Goal: Answer question/provide support: Share knowledge or assist other users

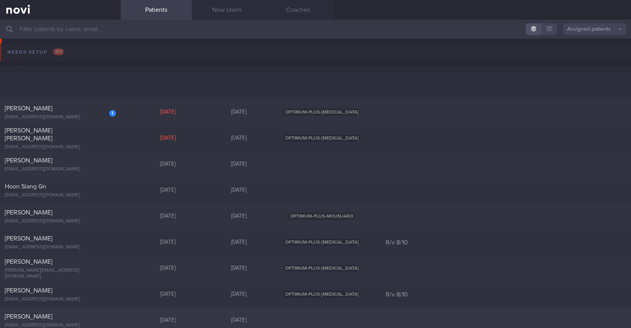
scroll to position [98, 0]
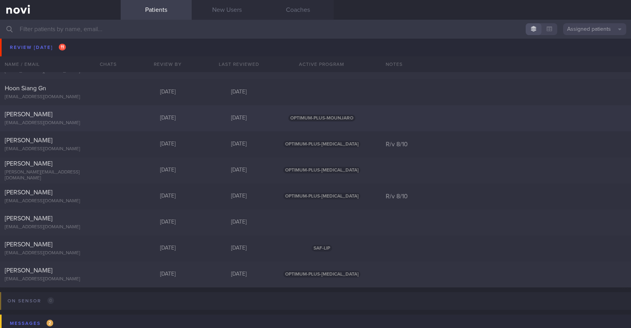
click at [78, 116] on div "[PERSON_NAME]" at bounding box center [59, 114] width 109 height 8
select select "9"
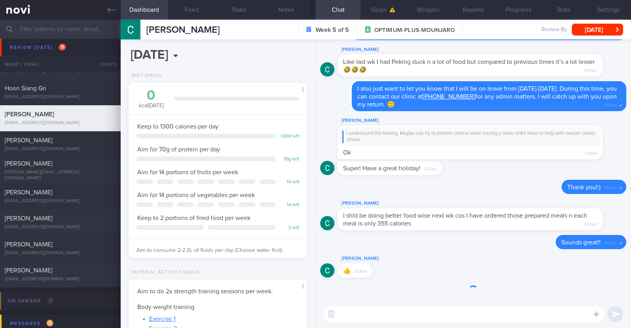
scroll to position [90, 157]
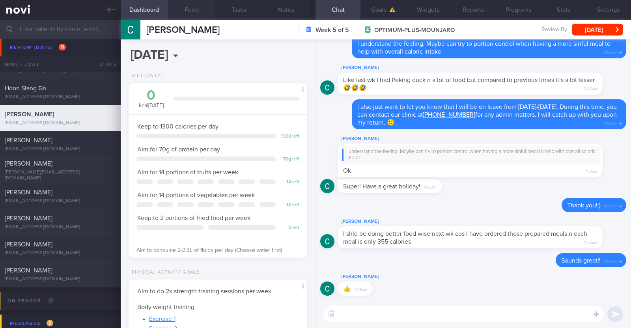
click at [177, 14] on button "Feed" at bounding box center [191, 10] width 47 height 20
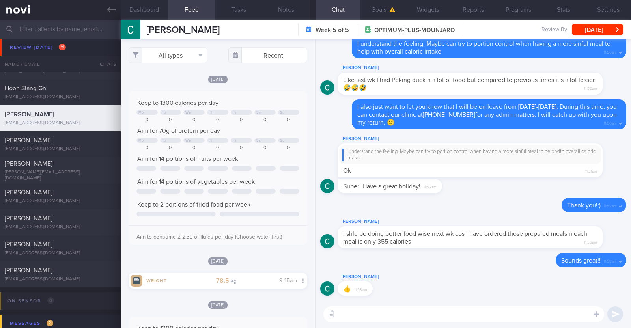
click at [489, 313] on textarea at bounding box center [463, 314] width 281 height 16
type textarea "Hi Catherine, happy mid week:)"
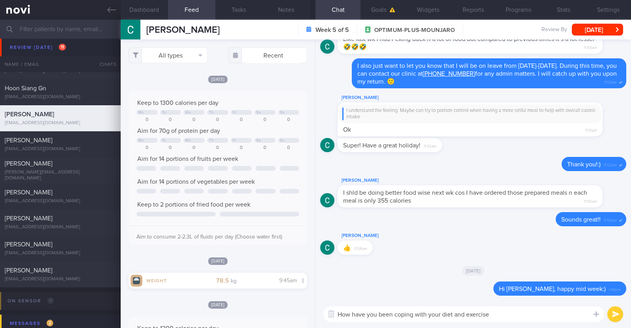
type textarea "How have you been coping with your diet and exercise?"
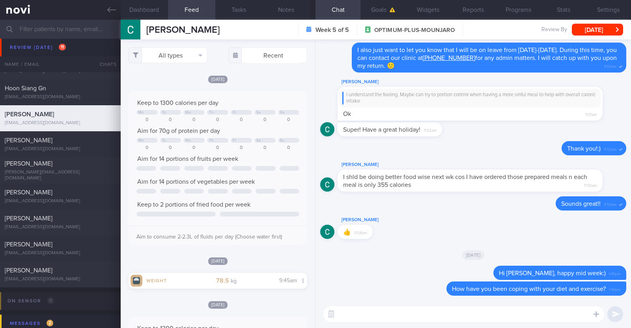
click at [370, 314] on textarea at bounding box center [463, 314] width 281 height 16
paste textarea "just want to let you know that I will be on leave from [DATE]-[DATE]. During th…"
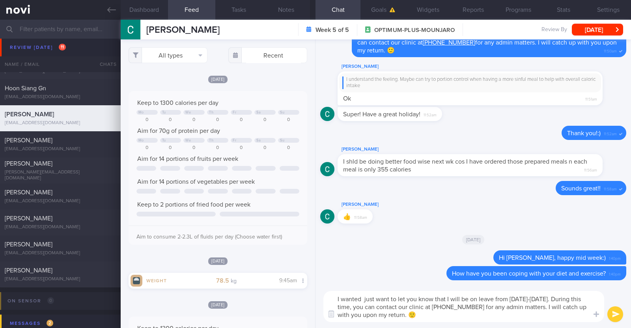
drag, startPoint x: 364, startPoint y: 301, endPoint x: 390, endPoint y: 296, distance: 25.6
click at [390, 296] on textarea "I wanted just want to let you know that I will be on leave from 9-10 Oct 2025. …" at bounding box center [463, 306] width 281 height 31
type textarea "I wanted to let you know that I will be on leave from 9-10 Oct 2025. During thi…"
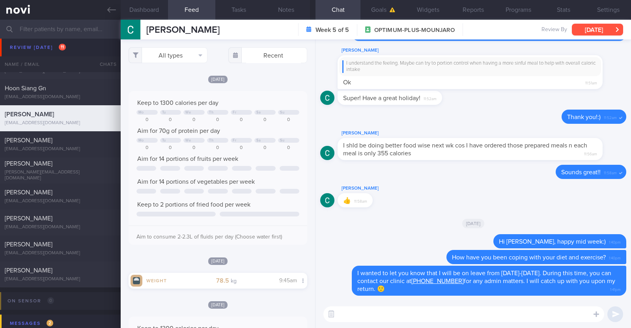
click at [594, 33] on button "[DATE]" at bounding box center [597, 30] width 51 height 12
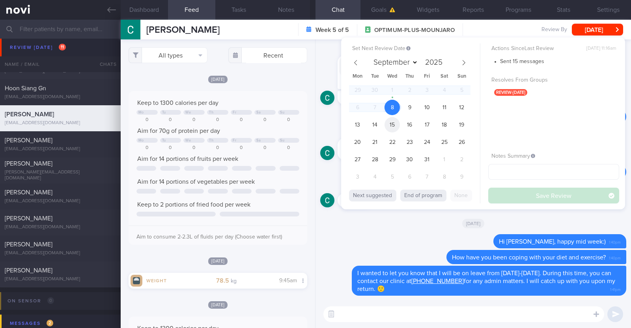
click at [395, 122] on span "15" at bounding box center [392, 124] width 15 height 15
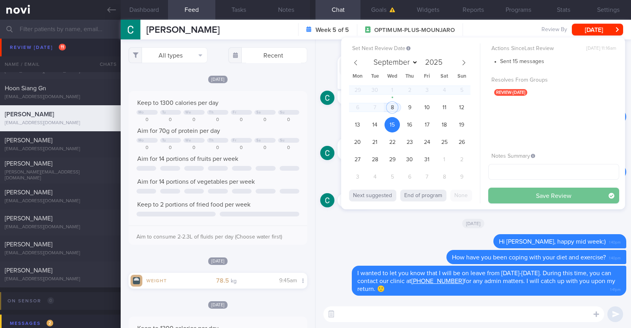
click at [497, 194] on button "Save Review" at bounding box center [553, 196] width 131 height 16
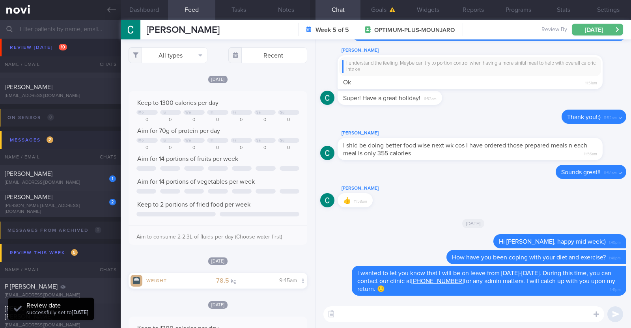
scroll to position [247, 0]
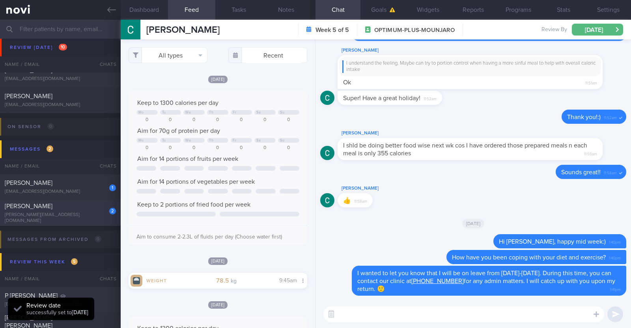
click at [82, 213] on div "2 Rowena Ferareza rowena.ferareza@yahoo.com" at bounding box center [60, 213] width 121 height 22
type input "r/v 15/10"
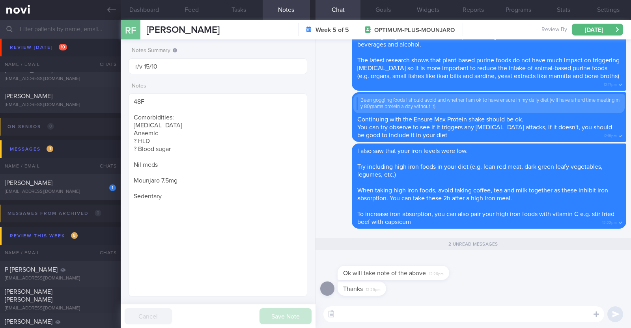
click at [366, 314] on textarea at bounding box center [463, 314] width 281 height 16
type textarea "Most welcome:)"
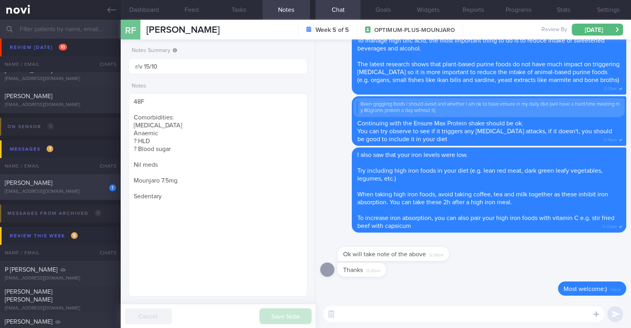
click at [59, 196] on div "1 JONIO HUANG YONG XIANG hyx.7268@gmail.com 9 days ago OPTIMUM-PLUS-WEGOVY" at bounding box center [315, 187] width 631 height 26
type textarea "48M (Husband of Talia Cai) Ovo lacto vegetarian Co-morbidities: HTN HLD Hyperur…"
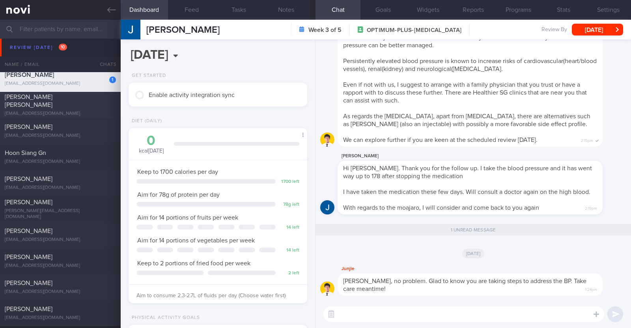
scroll to position [49, 0]
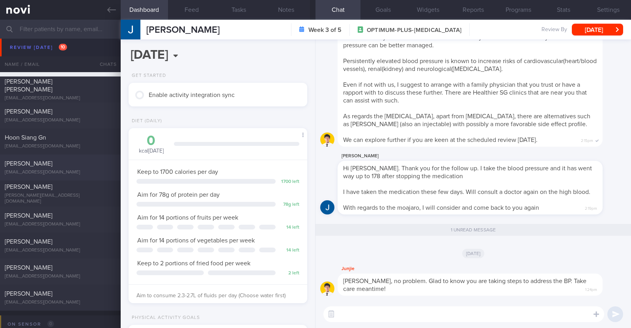
click at [59, 160] on div "[PERSON_NAME]" at bounding box center [59, 164] width 109 height 8
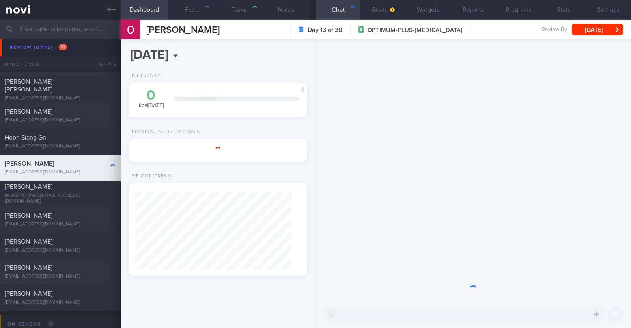
select select "9"
type input "R/v 8/10"
type textarea "40F Nil PMHx Nil meds [MEDICAL_DATA] 1mg Will ride bike / play racket sport on …"
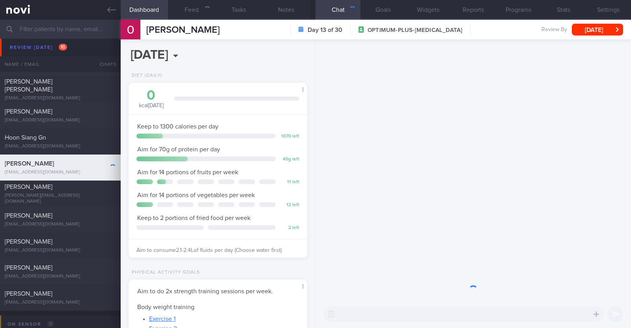
scroll to position [90, 157]
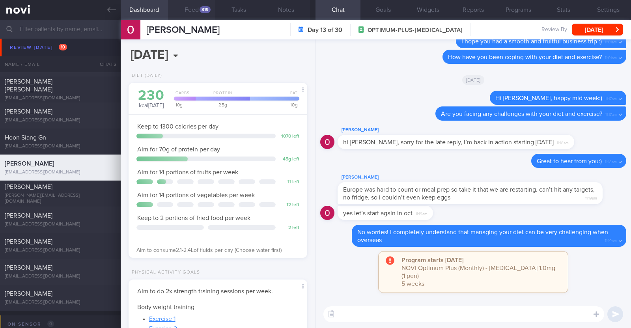
click at [190, 9] on button "Feed 819" at bounding box center [191, 10] width 47 height 20
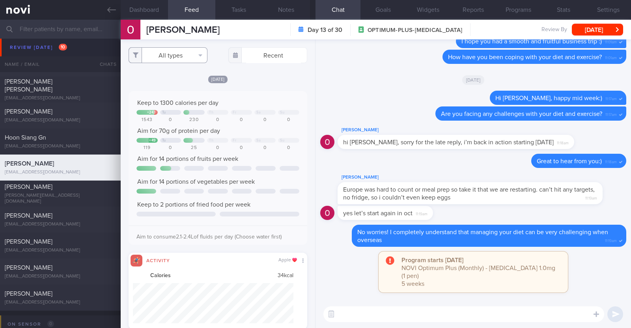
click at [190, 60] on button "All types" at bounding box center [168, 55] width 79 height 16
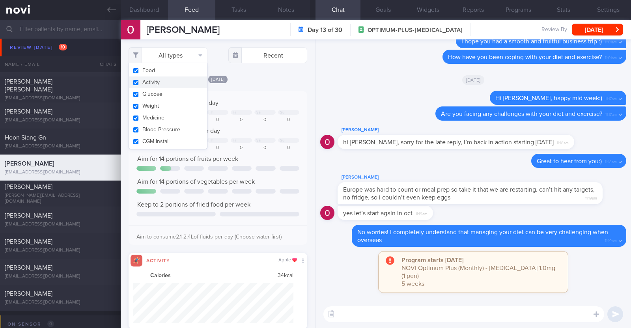
click at [186, 82] on button "Activity" at bounding box center [168, 83] width 78 height 12
checkbox input "false"
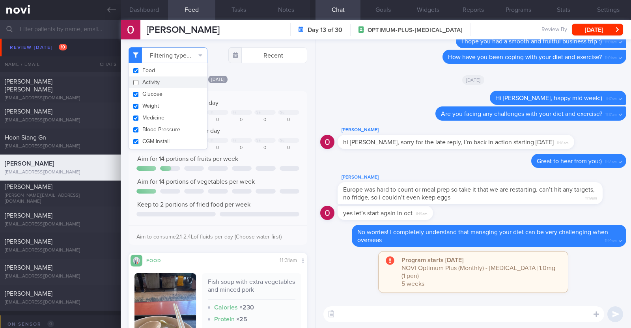
click at [282, 72] on div "Filtering type... Food Activity Glucose Weight Medicine Blood Pressure CGM Inst…" at bounding box center [218, 183] width 194 height 289
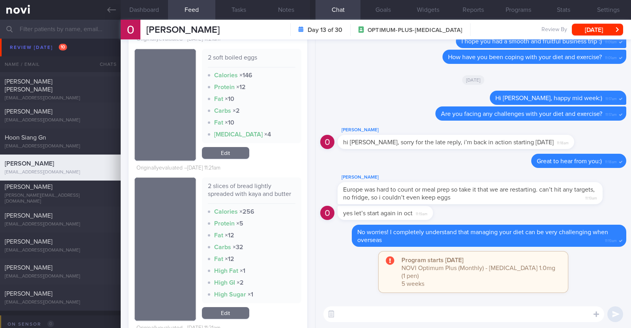
scroll to position [3402, 0]
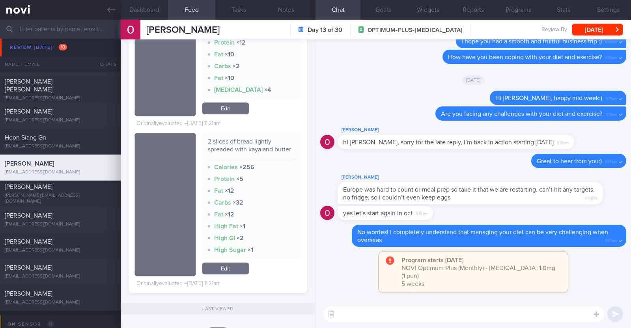
click at [390, 319] on textarea at bounding box center [463, 314] width 281 height 16
type textarea "Hi [PERSON_NAME], happy mid week:)"
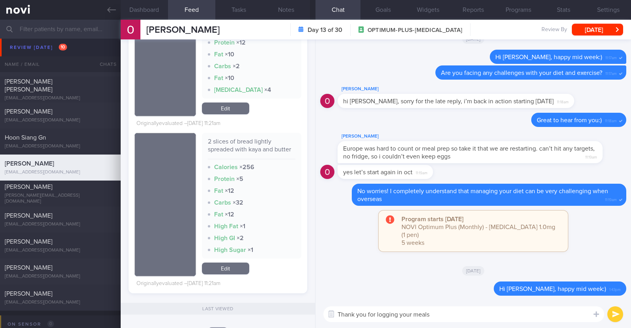
type textarea "Thank you for logging your meals!"
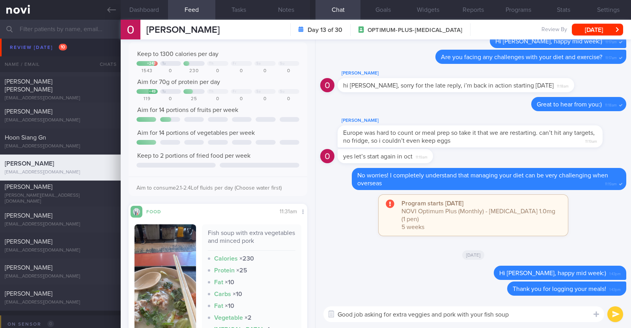
scroll to position [0, 0]
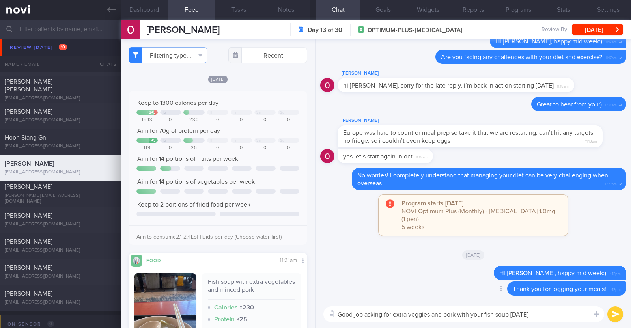
paste textarea "👍"
type textarea "Good job asking for extra veggies and pork with your fish soup [DATE] 👍"
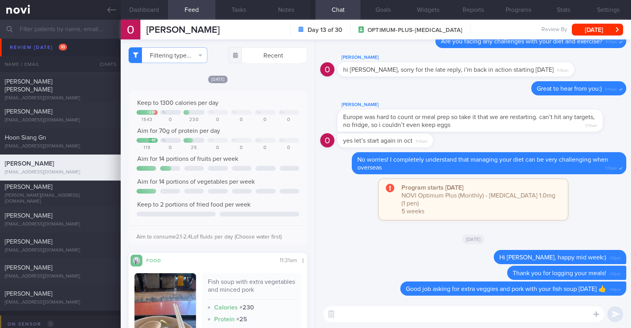
click at [288, 77] on div "[DATE]" at bounding box center [218, 79] width 179 height 8
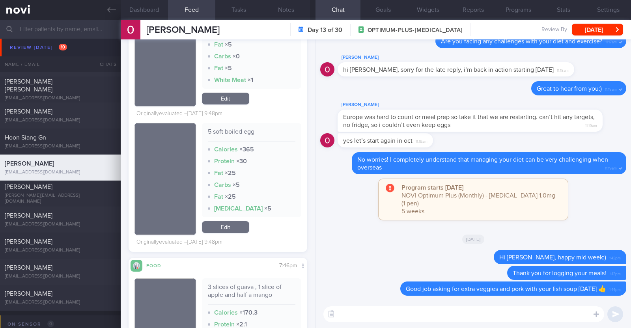
scroll to position [690, 0]
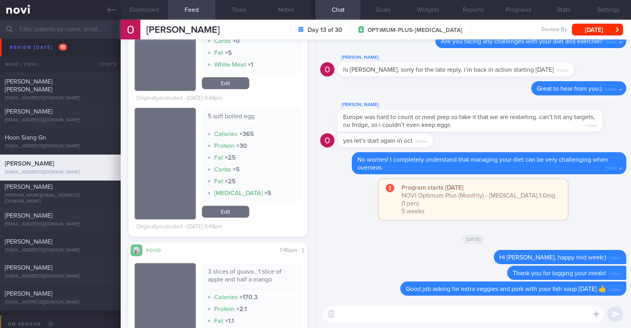
click at [376, 314] on textarea at bounding box center [463, 314] width 281 height 16
type textarea "You've"
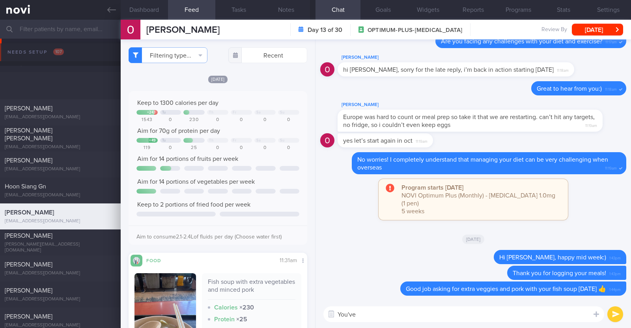
select select "9"
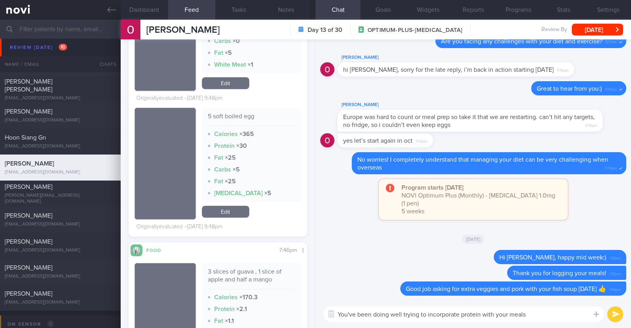
type textarea "You've been doing well trying to incorporate protein with your meals"
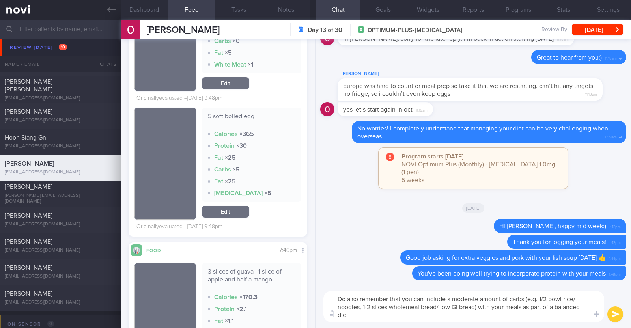
scroll to position [0, 0]
type textarea "Do also remember that you can include a moderate amount of carbs (e.g. 1/2 bowl…"
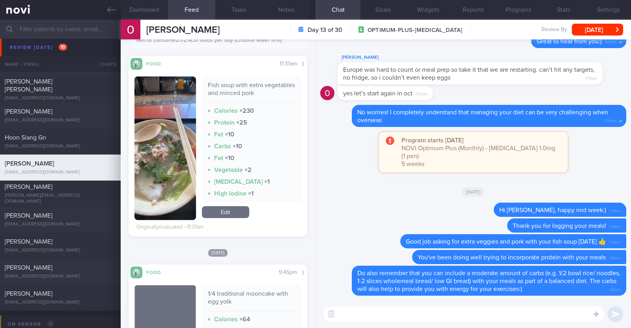
scroll to position [148, 0]
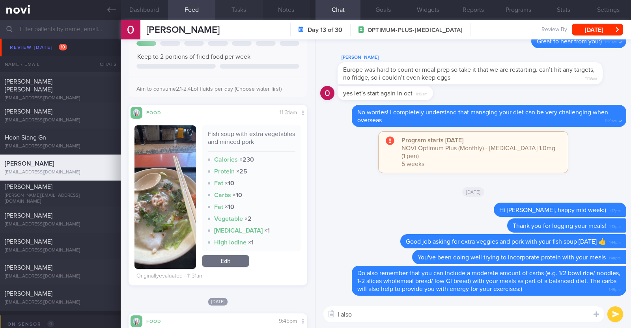
paste textarea "just want to let you know that I will be on leave from 9-10 Oct 2025. During th…"
type textarea "I also just want to let you know that I will be on leave from 9-10 Oct 2025. Du…"
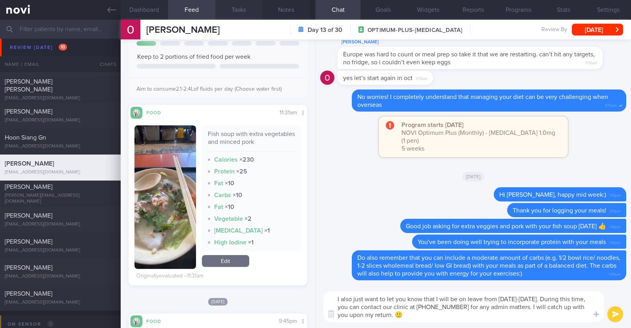
scroll to position [0, 0]
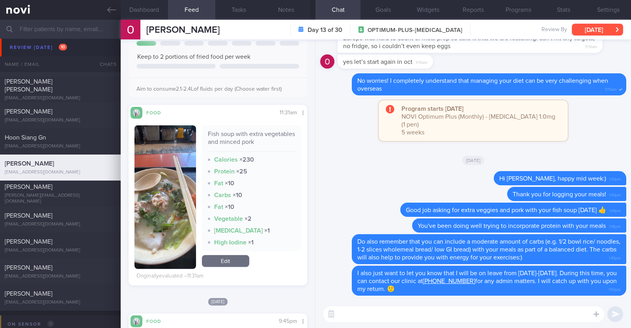
click at [611, 28] on button "[DATE]" at bounding box center [597, 30] width 51 height 12
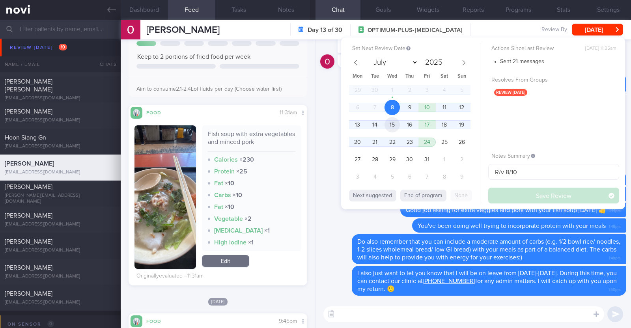
click at [393, 123] on span "15" at bounding box center [392, 124] width 15 height 15
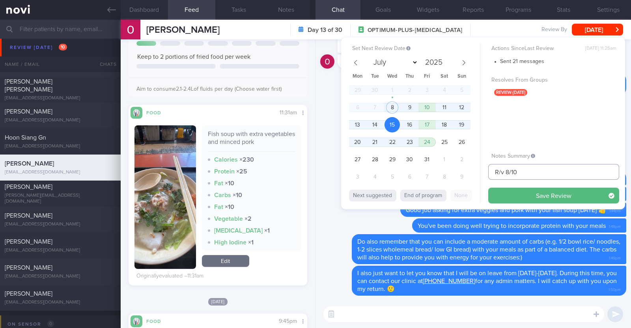
click at [508, 168] on input "R/v 8/10" at bounding box center [553, 172] width 131 height 16
drag, startPoint x: 521, startPoint y: 173, endPoint x: 441, endPoint y: 176, distance: 80.1
click at [441, 176] on div "Set Next Review Date 15 Oct 2025 July August September October November Decembe…" at bounding box center [483, 123] width 284 height 172
click at [525, 195] on button "Save Review" at bounding box center [553, 196] width 131 height 16
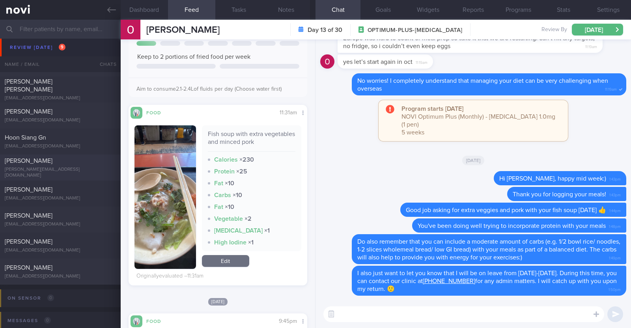
click at [62, 172] on div "michell.tan@gmail.com" at bounding box center [60, 173] width 111 height 12
type textarea "44F Comorbidities: Fatty Liver HLD Psoriasis (2-3 weekly injections) Nil meds W…"
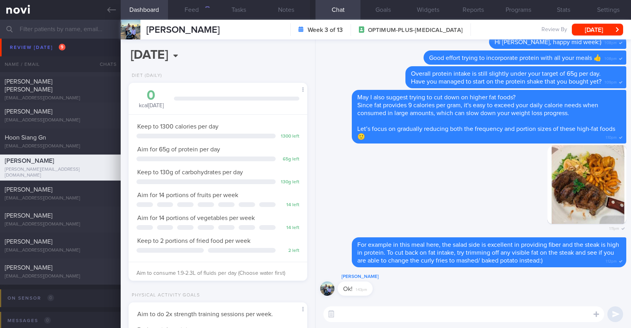
scroll to position [90, 157]
click at [203, 11] on div "716" at bounding box center [205, 9] width 11 height 7
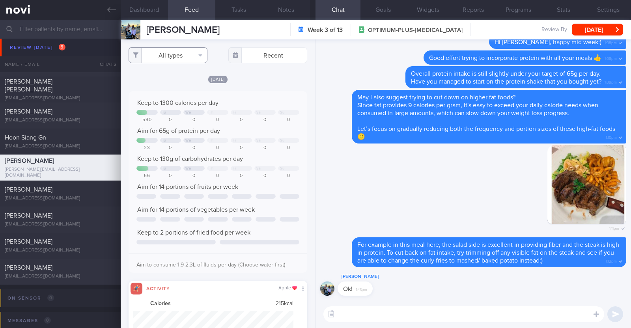
click at [169, 59] on button "All types" at bounding box center [168, 55] width 79 height 16
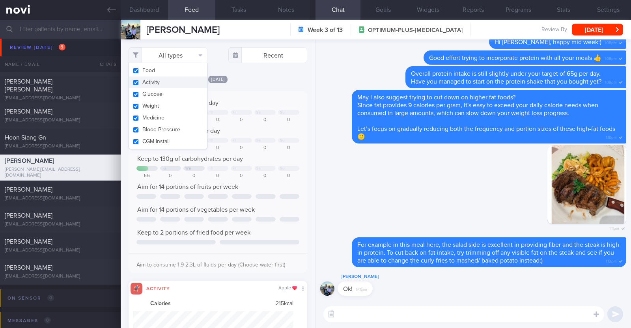
click at [164, 82] on button "Activity" at bounding box center [168, 83] width 78 height 12
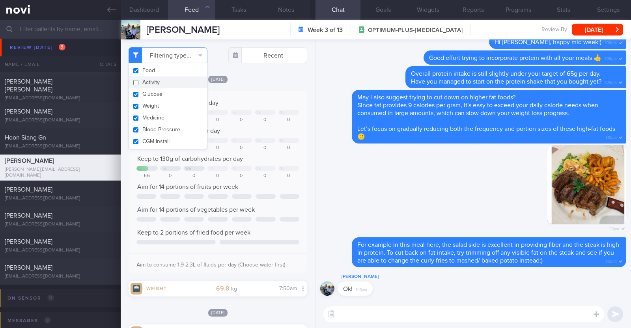
checkbox input "false"
click at [282, 81] on div "[DATE]" at bounding box center [218, 79] width 179 height 8
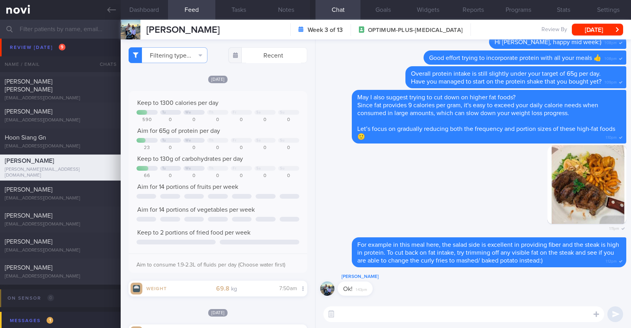
click at [261, 89] on div "Today Keep to 1300 calories per day Tu We Th Fr Sa Su 590 0 0 0 0 0 0 Aim for 6…" at bounding box center [218, 186] width 179 height 222
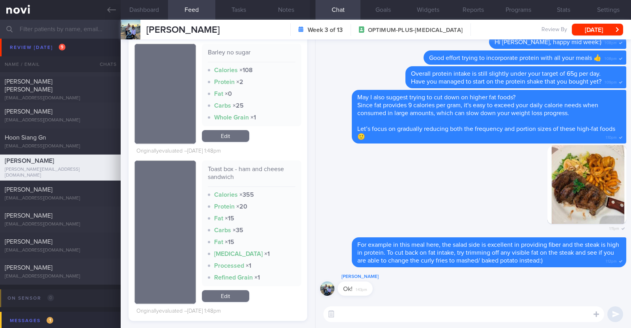
scroll to position [3451, 0]
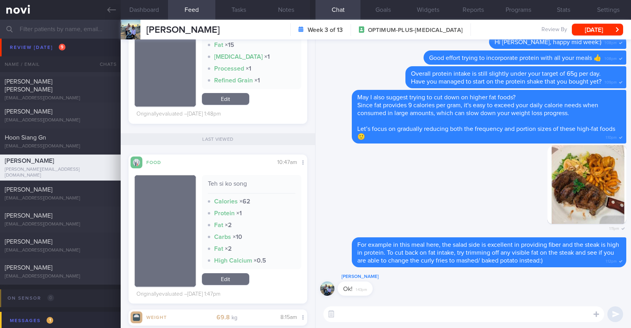
click at [370, 315] on textarea at bounding box center [463, 314] width 281 height 16
type textarea "Hi Michell:)"
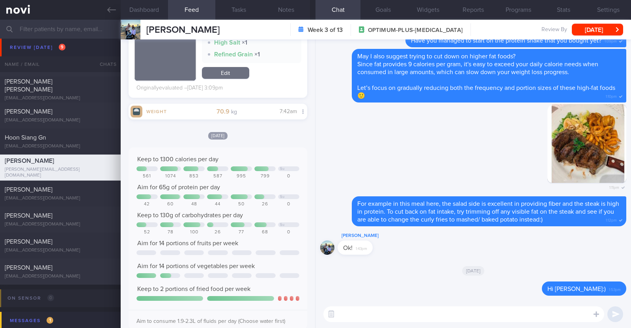
scroll to position [788, 0]
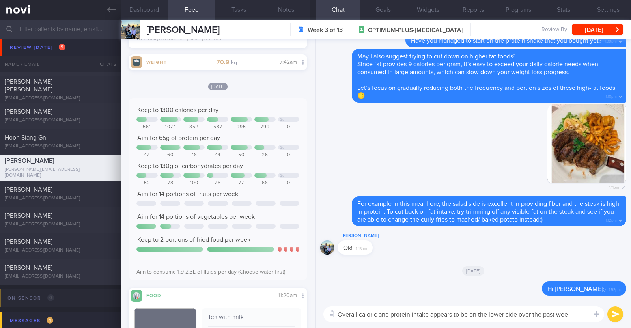
type textarea "Overall caloric and protein intake appears to be on the lower side over the pas…"
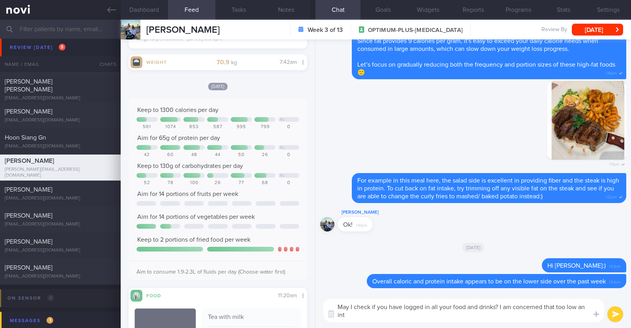
scroll to position [0, 0]
type textarea "May I check if you have logged in all your food and drinks? I am concerned that…"
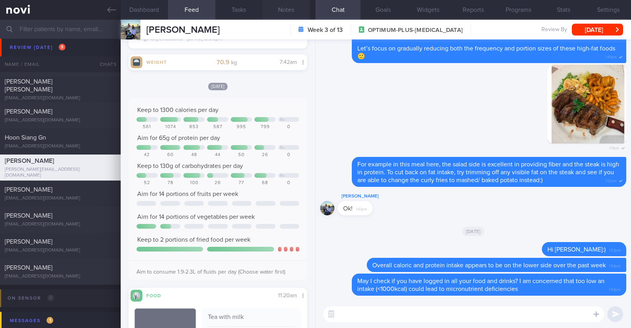
click at [284, 7] on button "Notes" at bounding box center [286, 10] width 47 height 20
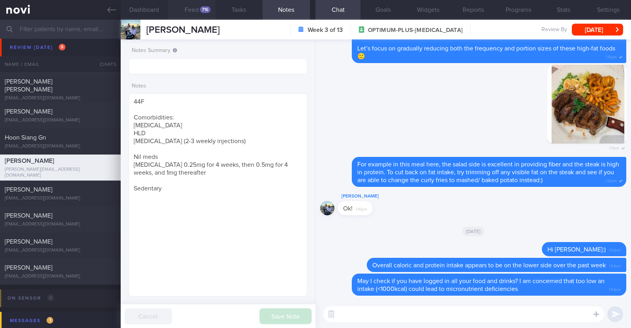
click at [202, 9] on div "716" at bounding box center [205, 9] width 11 height 7
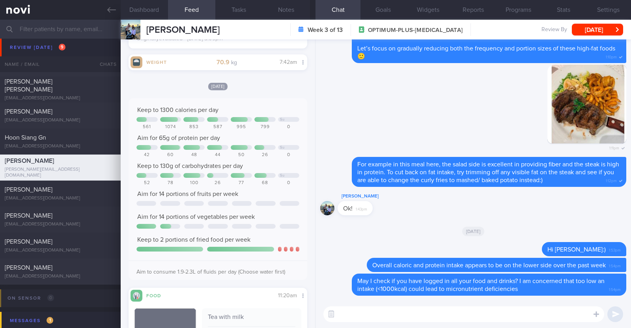
click at [348, 312] on textarea at bounding box center [463, 314] width 281 height 16
type textarea "Let's try to hit at least 1000kcal per day to providey"
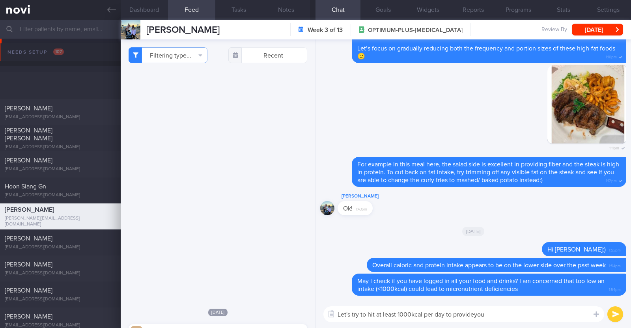
select select "9"
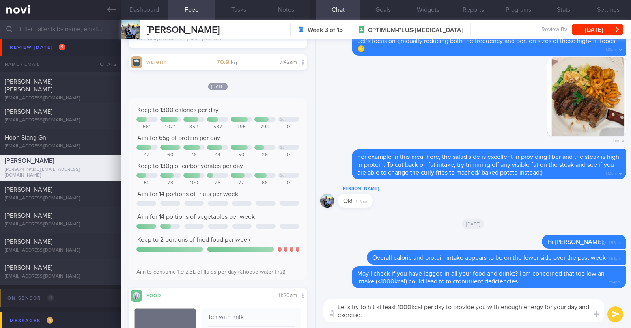
click at [364, 313] on textarea "Let's try to hit at least 1000kcal per day to provide you with enough energy fo…" at bounding box center [463, 310] width 281 height 23
type textarea "Let's try to hit at least 1000kcal per day to provide you with enough energy fo…"
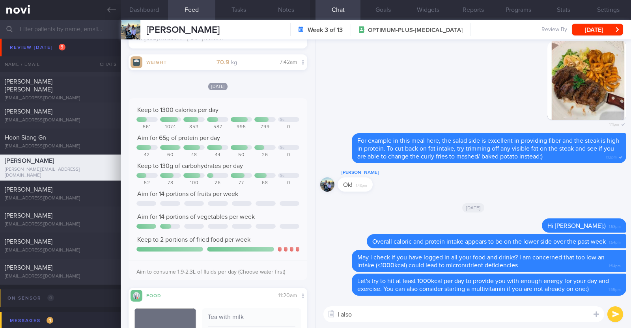
paste textarea "just want to let you know that I will be on leave from [DATE]-[DATE]. During th…"
type textarea "I also just want to let you know that I will be on leave from [DATE]-[DATE]. Du…"
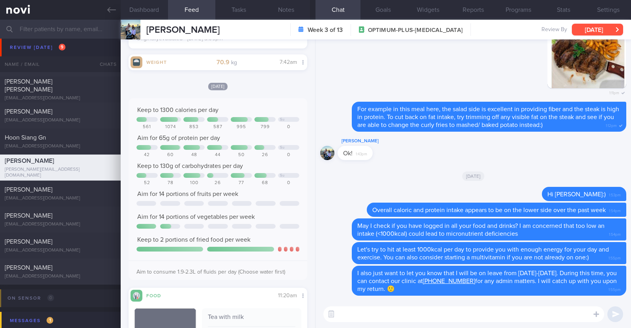
click at [582, 28] on button "[DATE]" at bounding box center [597, 30] width 51 height 12
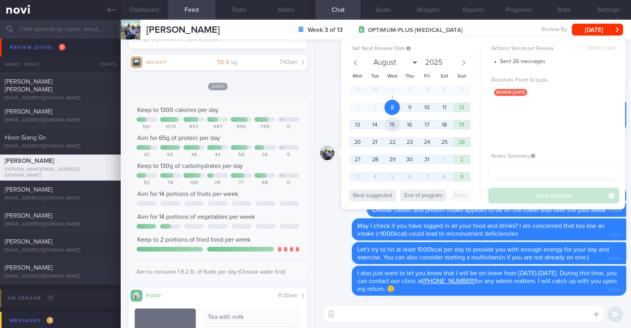
click at [395, 119] on span "15" at bounding box center [392, 124] width 15 height 15
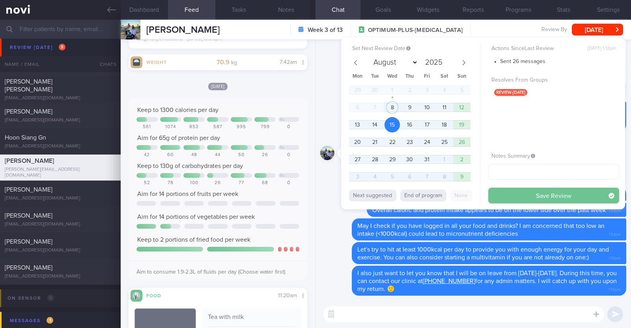
click at [516, 195] on button "Save Review" at bounding box center [553, 196] width 131 height 16
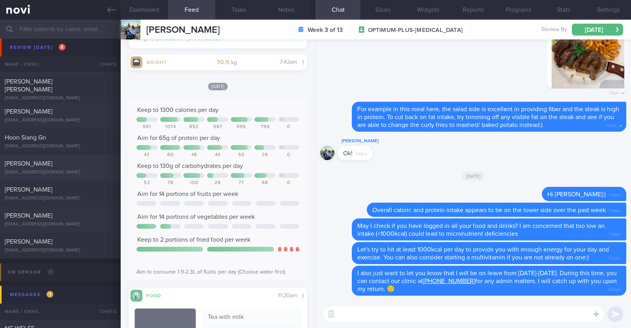
click at [73, 162] on div "[PERSON_NAME]" at bounding box center [59, 164] width 109 height 8
type input "R/v 8/10"
type textarea "52F Comorbidities: Borderline high LDL Fatty liver Right Stage 1 breast cancer …"
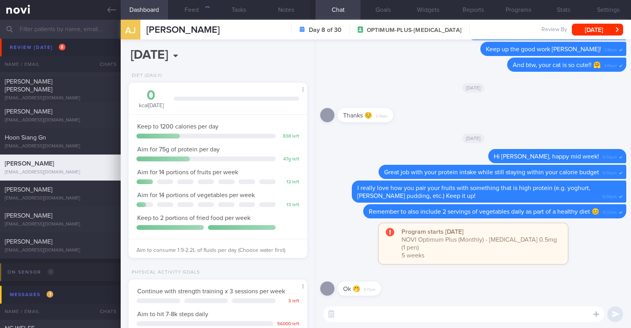
scroll to position [90, 157]
click at [196, 9] on button "Feed 1644" at bounding box center [191, 10] width 47 height 20
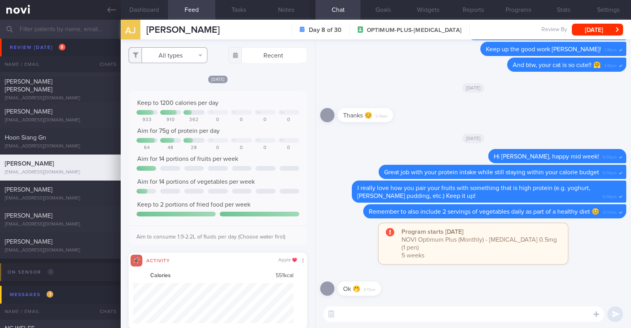
click at [181, 54] on button "All types" at bounding box center [168, 55] width 79 height 16
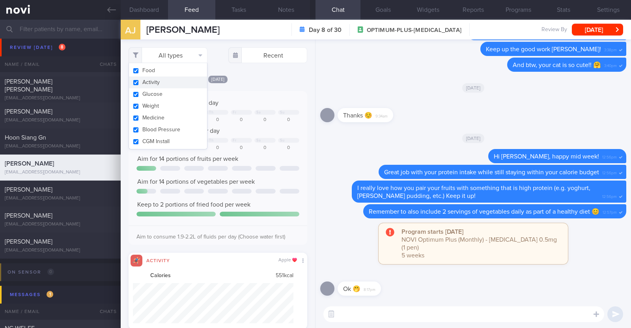
click at [158, 85] on button "Activity" at bounding box center [168, 83] width 78 height 12
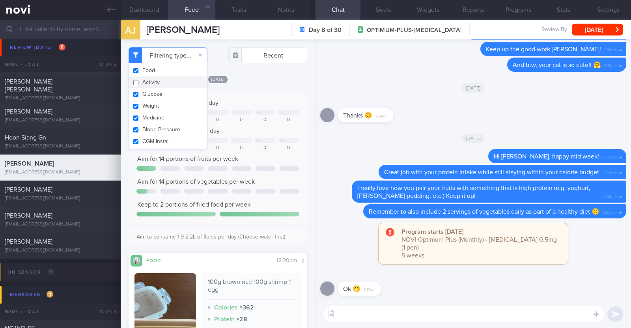
checkbox input "false"
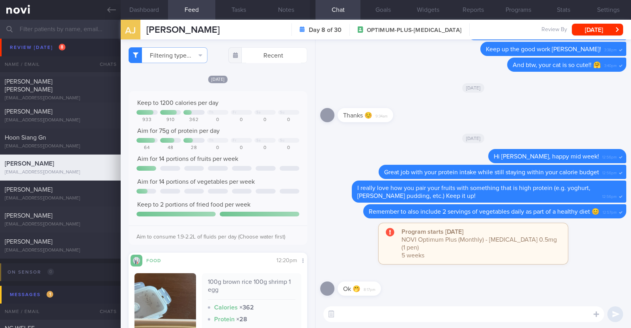
click at [245, 74] on div "Filtering type... Food Activity Glucose Weight Medicine Blood Pressure CGM Inst…" at bounding box center [218, 183] width 194 height 289
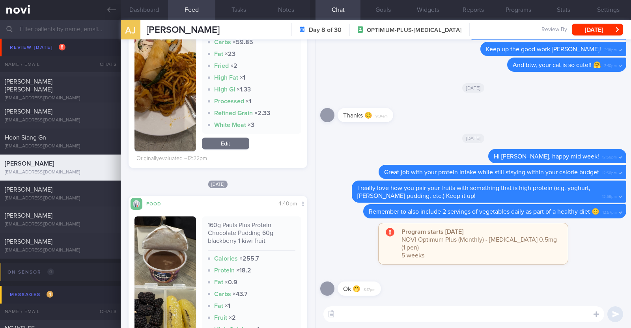
scroll to position [788, 0]
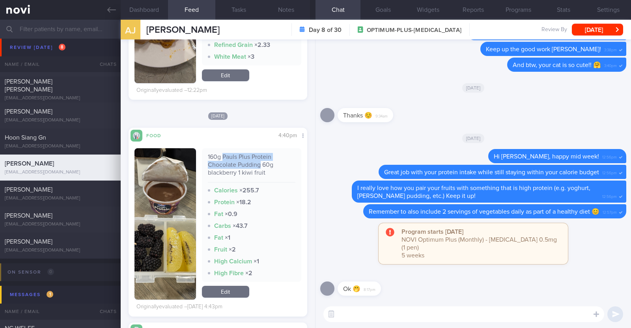
drag, startPoint x: 220, startPoint y: 155, endPoint x: 257, endPoint y: 164, distance: 37.8
click at [257, 164] on div "160g Pauls Plus Protein Chocolate Pudding 60g blackberry 1 kiwi fruit" at bounding box center [252, 168] width 88 height 30
copy div "Pauls Plus Protein Chocolate Pudding"
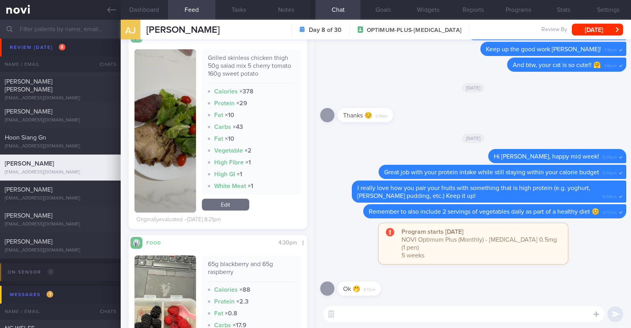
scroll to position [4733, 0]
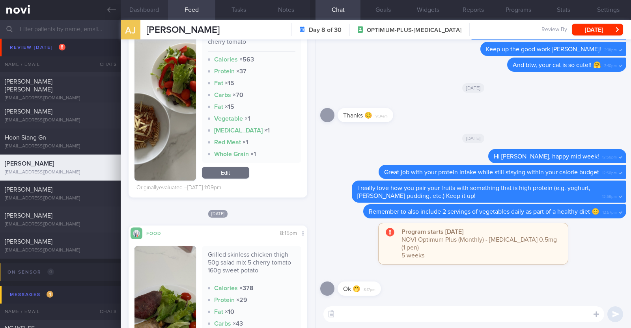
click at [154, 6] on button "Dashboard" at bounding box center [144, 10] width 47 height 20
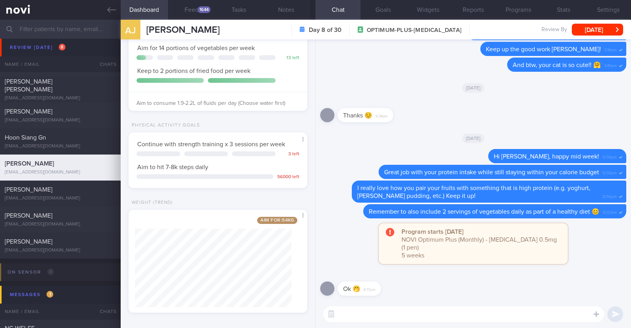
scroll to position [151, 0]
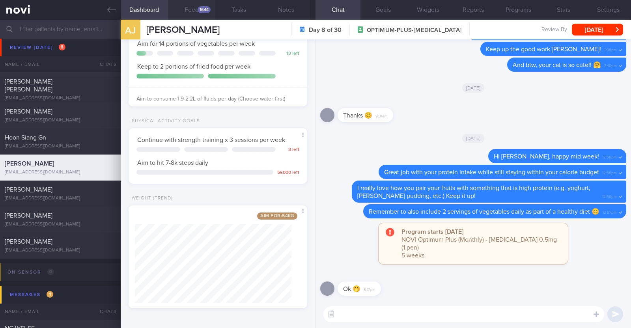
click at [203, 6] on div "1644" at bounding box center [204, 9] width 13 height 7
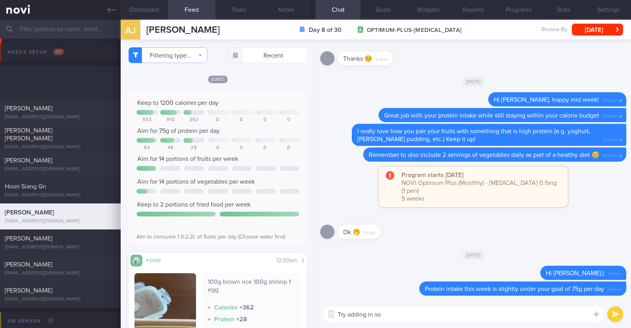
select select "9"
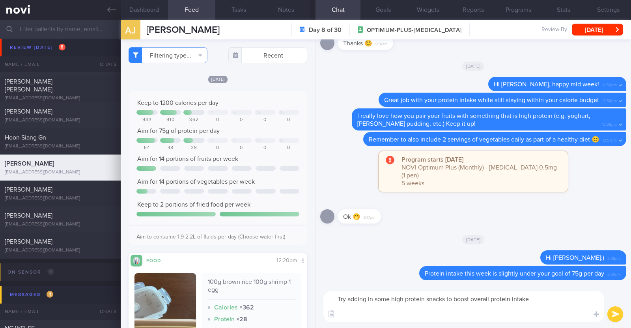
paste textarea "- Hard boiled egg - Unsalted edamame - Unsweetened soy milk - Low fat milk - [L…"
type textarea "Try adding in some high protein snacks to boost overall protein intake - Hard b…"
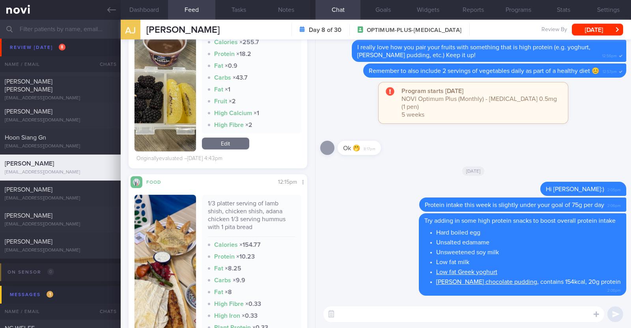
scroll to position [887, 0]
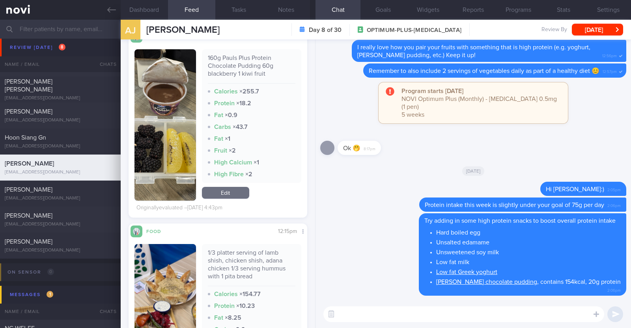
click at [369, 313] on textarea at bounding box center [463, 314] width 281 height 16
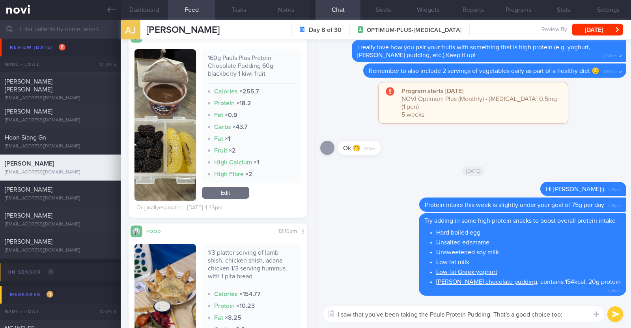
type textarea "I saw that you've been taking the Pauls Protein Pudding. That's a good choice t…"
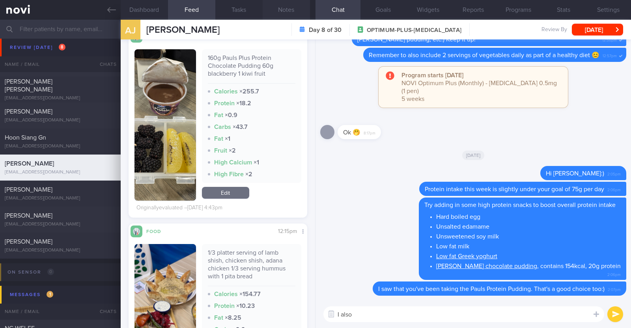
paste textarea "just want to let you know that I will be on leave from 9-10 Oct 2025. During th…"
type textarea "I also just want to let you know that I will be on leave from 9-10 Oct 2025. Du…"
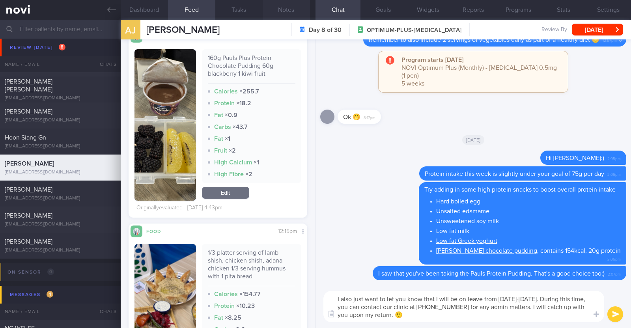
scroll to position [0, 0]
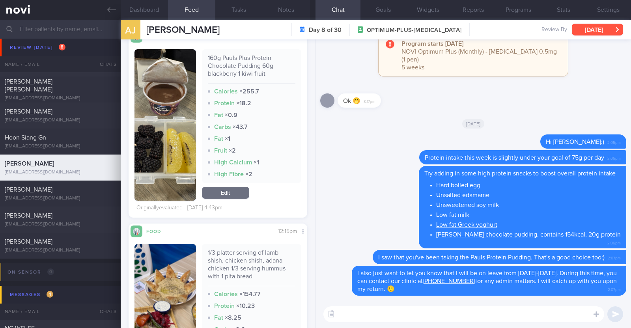
click at [611, 26] on button "[DATE]" at bounding box center [597, 30] width 51 height 12
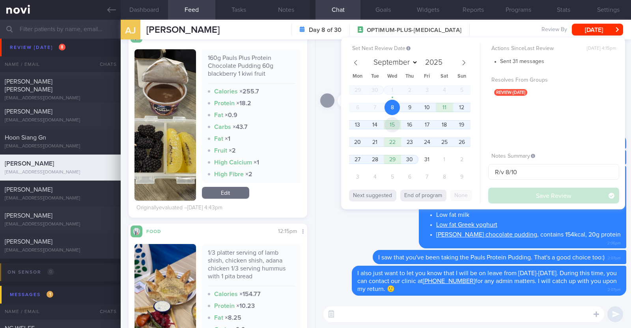
click at [397, 125] on span "15" at bounding box center [392, 124] width 15 height 15
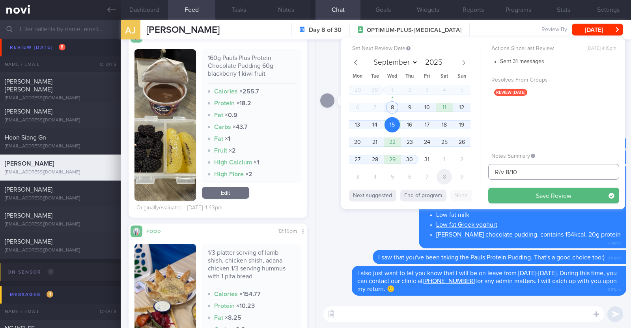
drag, startPoint x: 529, startPoint y: 172, endPoint x: 450, endPoint y: 177, distance: 79.4
click at [452, 177] on div "Set Next Review Date 15 Oct 2025 September October November December 2025 Mon T…" at bounding box center [483, 123] width 284 height 172
click at [514, 197] on button "Save Review" at bounding box center [553, 196] width 131 height 16
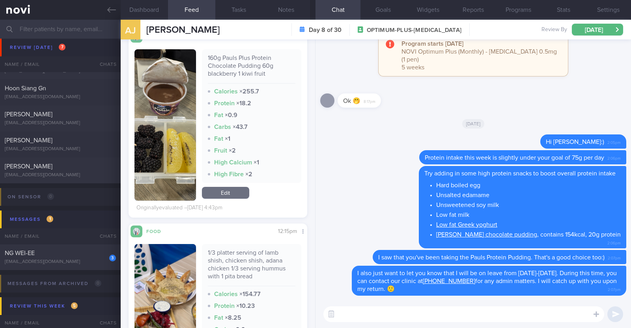
scroll to position [49, 0]
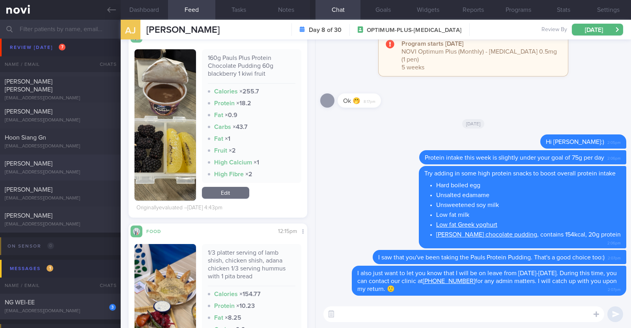
click at [56, 168] on div "Goh Jia Yong jia.yong.goh@gmail.com" at bounding box center [60, 168] width 121 height 16
type textarea "42M Comorbidities: Borderline high cholesterol - not on f/up, not on meds Eleva…"
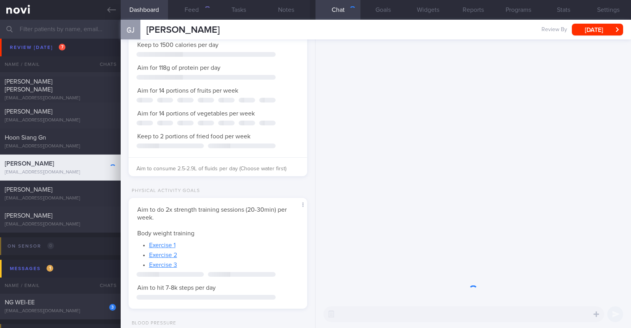
scroll to position [78, 157]
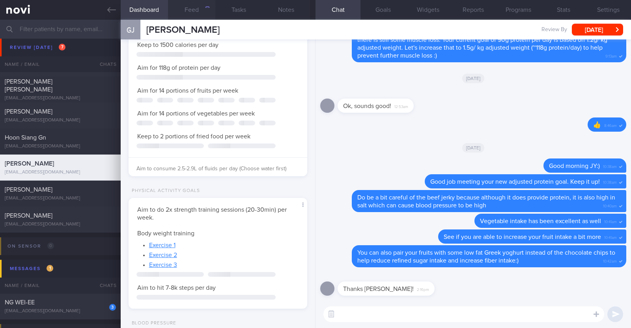
click at [204, 6] on div "button" at bounding box center [207, 9] width 6 height 6
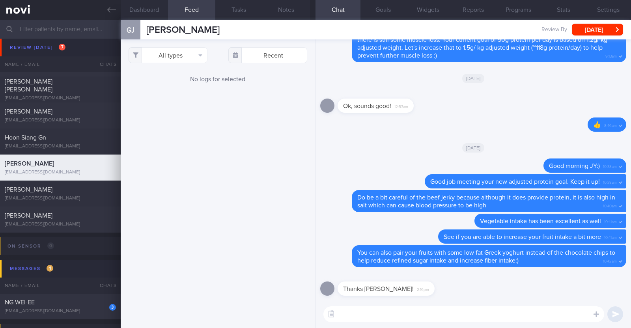
scroll to position [90, 157]
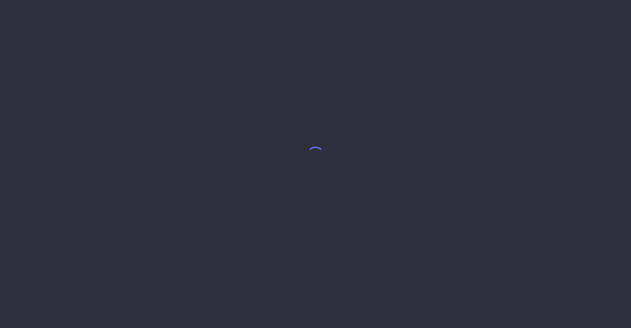
select select "9"
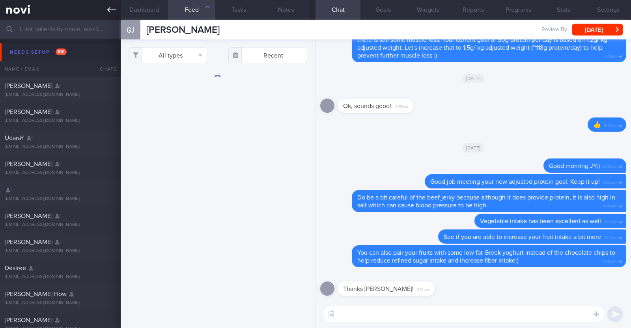
click at [114, 13] on icon at bounding box center [111, 10] width 9 height 9
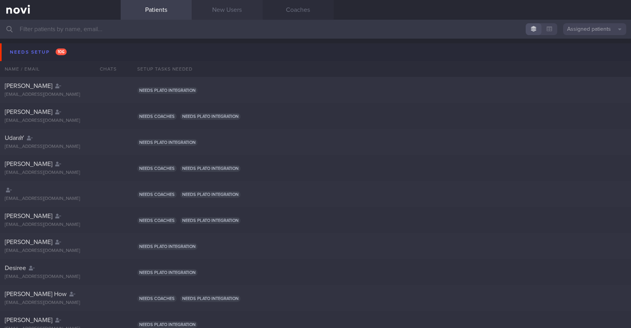
click at [217, 9] on link "New Users" at bounding box center [227, 10] width 71 height 20
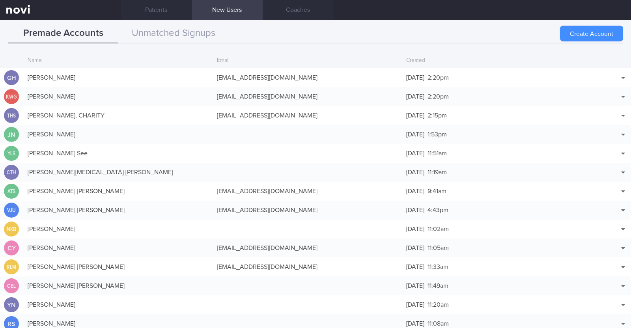
click at [569, 31] on button "Create Account" at bounding box center [591, 34] width 63 height 16
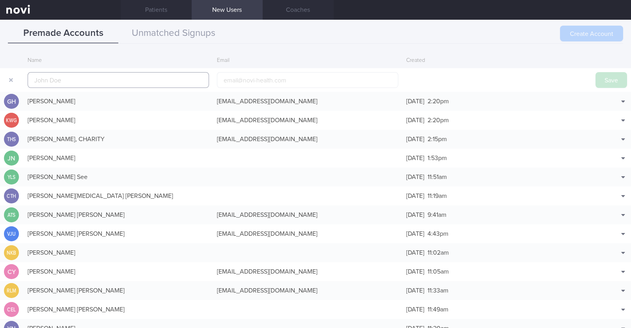
scroll to position [19, 0]
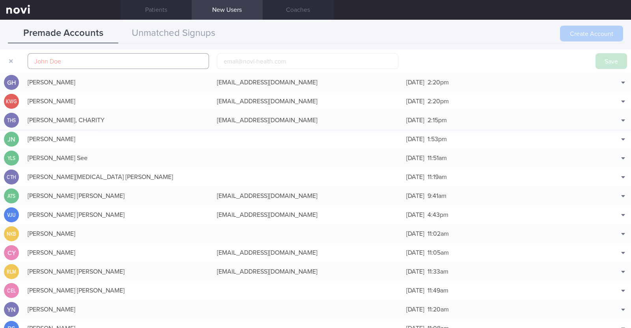
paste input "[PERSON_NAME] [PERSON_NAME]"
type input "[PERSON_NAME] [PERSON_NAME]"
click at [332, 61] on input "email" at bounding box center [307, 61] width 181 height 16
paste input "[EMAIL_ADDRESS][DOMAIN_NAME]"
click at [255, 60] on input "[EMAIL_ADDRESS][DOMAIN_NAME]" at bounding box center [307, 61] width 181 height 16
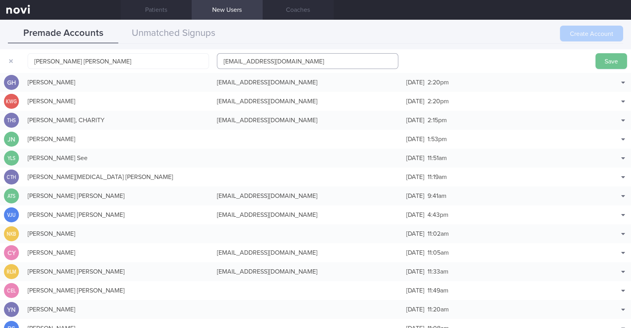
type input "[EMAIL_ADDRESS][DOMAIN_NAME]"
click at [596, 66] on button "Save" at bounding box center [612, 61] width 32 height 16
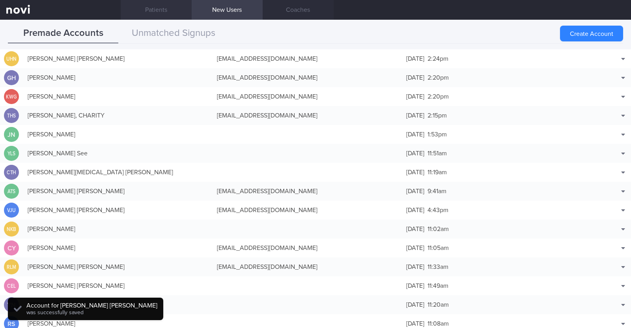
click at [172, 9] on link "Patients" at bounding box center [156, 10] width 71 height 20
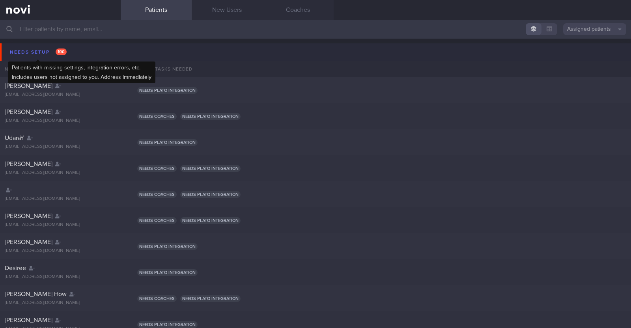
click at [35, 53] on div "Needs setup 106" at bounding box center [38, 52] width 61 height 11
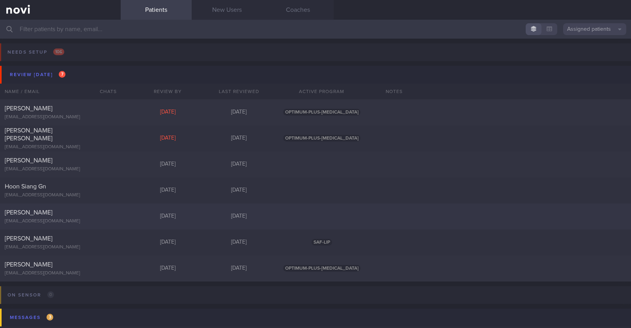
click at [105, 215] on div "[PERSON_NAME]" at bounding box center [59, 213] width 109 height 8
select select "9"
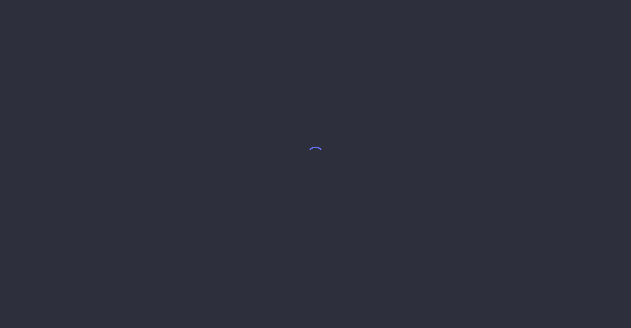
select select "9"
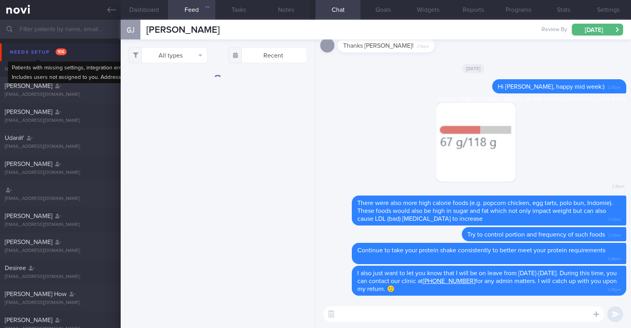
click at [30, 50] on div "Needs setup 106" at bounding box center [38, 52] width 61 height 11
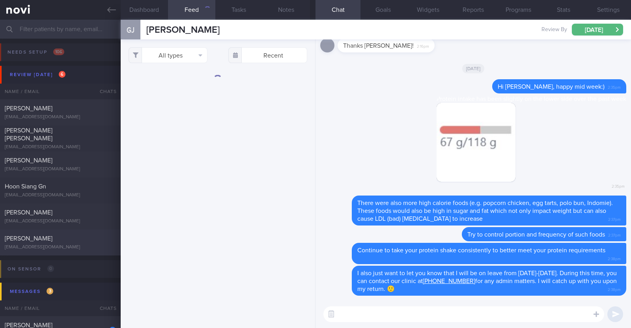
click at [53, 242] on div "[PERSON_NAME]" at bounding box center [59, 239] width 109 height 8
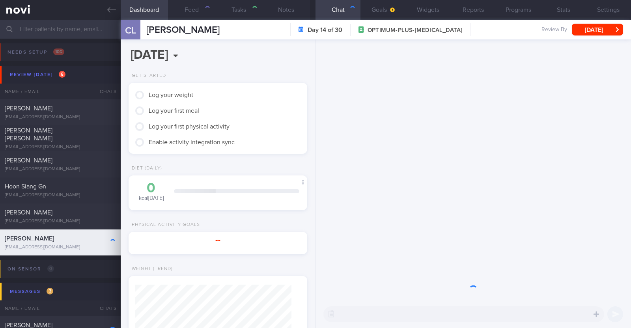
scroll to position [78, 157]
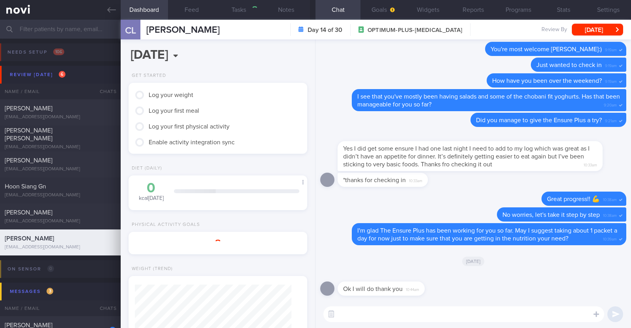
click at [353, 316] on textarea at bounding box center [463, 314] width 281 height 16
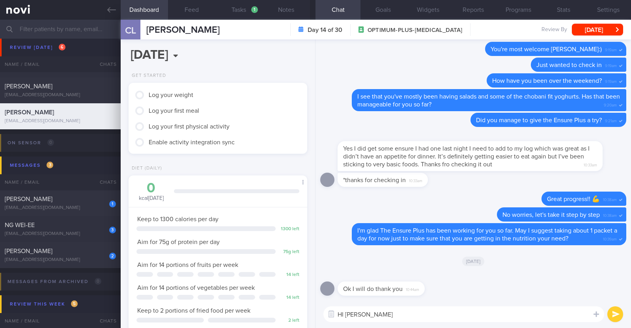
scroll to position [148, 0]
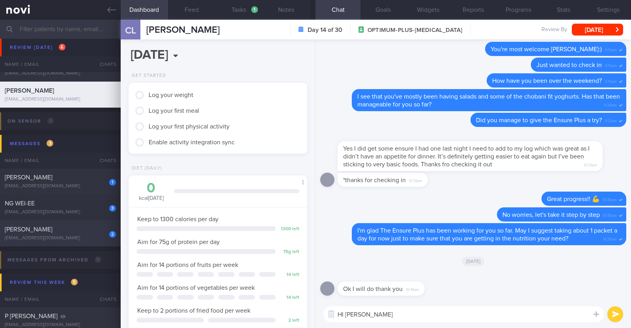
click at [81, 233] on div "[PERSON_NAME]" at bounding box center [59, 230] width 109 height 8
click at [343, 313] on textarea "HI [PERSON_NAME]" at bounding box center [463, 314] width 281 height 16
click at [187, 12] on button "Feed" at bounding box center [191, 10] width 47 height 20
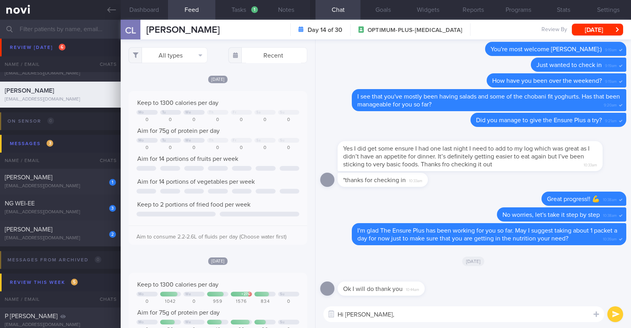
click at [404, 314] on textarea "Hi [PERSON_NAME]," at bounding box center [463, 314] width 281 height 16
type textarea "Hi [PERSON_NAME], just checking in:)"
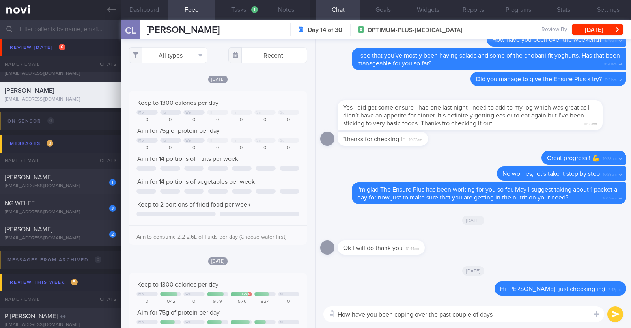
type textarea "How have you been coping over the past couple of days?"
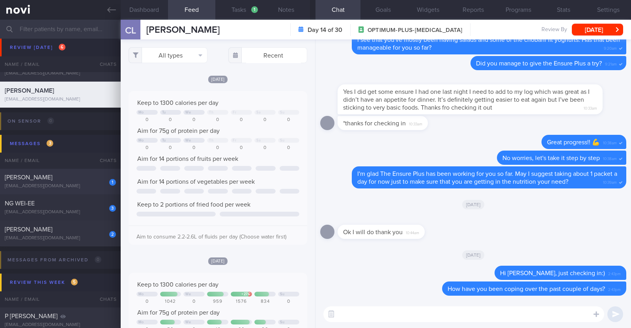
click at [46, 183] on div "1 [PERSON_NAME] [EMAIL_ADDRESS][DOMAIN_NAME]" at bounding box center [60, 182] width 121 height 16
click at [63, 175] on div "[PERSON_NAME]" at bounding box center [59, 178] width 109 height 8
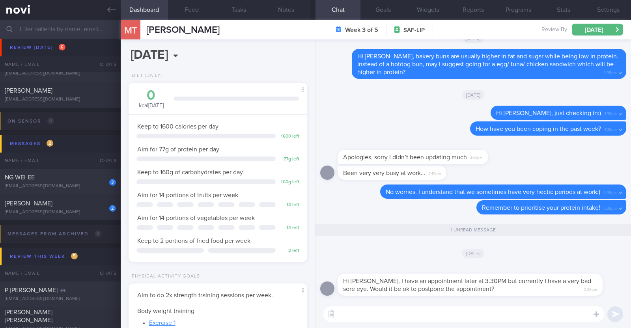
scroll to position [80, 160]
click at [460, 317] on textarea at bounding box center [463, 314] width 281 height 16
click at [72, 182] on div "3 [PERSON_NAME] [EMAIL_ADDRESS][DOMAIN_NAME]" at bounding box center [60, 182] width 121 height 16
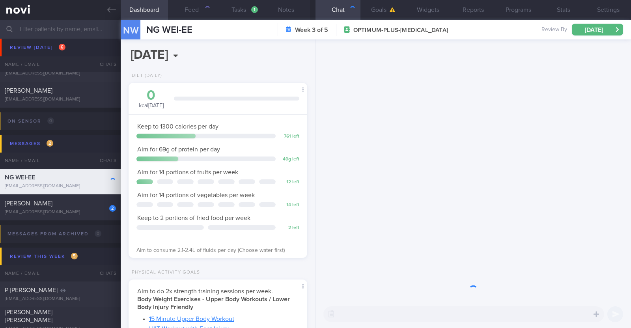
scroll to position [90, 157]
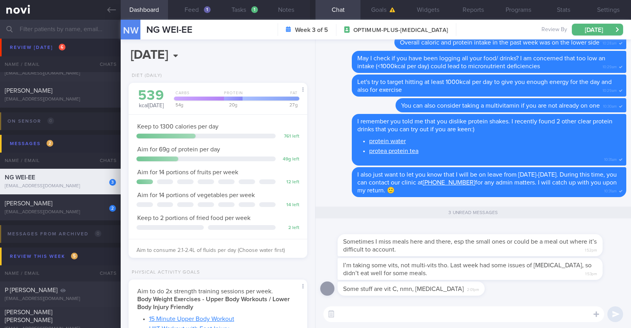
click at [385, 313] on textarea at bounding box center [463, 314] width 281 height 16
type textarea "Thank you for sharing [PERSON_NAME]!"
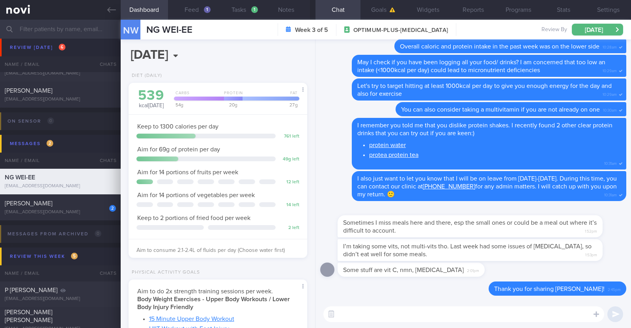
paste textarea "This medication slows down food leaving your stomach after eating and hence nau…"
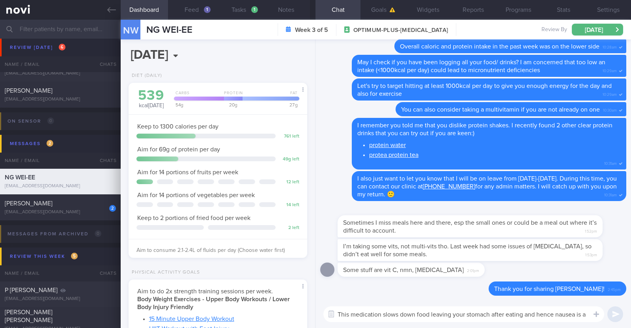
scroll to position [0, 0]
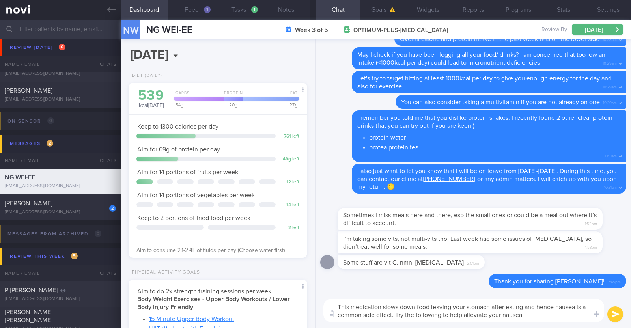
drag, startPoint x: 557, startPoint y: 308, endPoint x: 575, endPoint y: 306, distance: 18.2
click at [575, 306] on textarea "This medication slows down food leaving your stomach after eating and hence nau…" at bounding box center [463, 310] width 281 height 23
drag, startPoint x: 502, startPoint y: 316, endPoint x: 521, endPoint y: 315, distance: 19.0
click at [521, 315] on textarea "This medication slows down food leaving your stomach after eating and hence [ME…" at bounding box center [463, 310] width 281 height 23
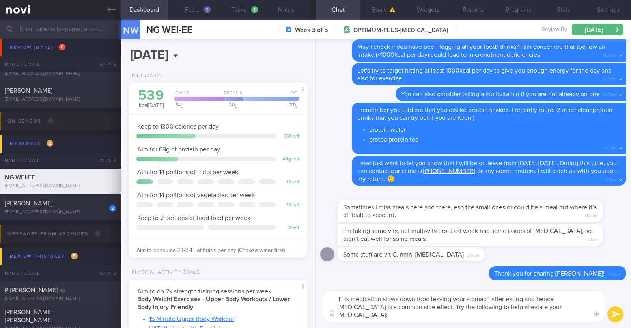
paste textarea "- Avoid eating and drinking at the same time - Aim to have smaller meals and po…"
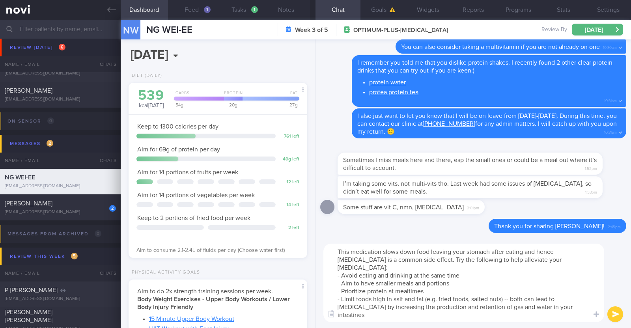
paste textarea "If it is quite hard to eat due to the nausea, try taking some protein-containin…"
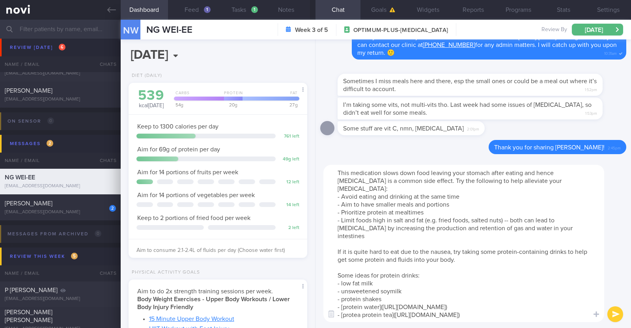
drag, startPoint x: 430, startPoint y: 236, endPoint x: 450, endPoint y: 232, distance: 20.8
click at [450, 232] on textarea "This medication slows down food leaving your stomach after eating and hence [ME…" at bounding box center [463, 243] width 281 height 157
type textarea "This medication slows down food leaving your stomach after eating and hence [ME…"
click at [617, 315] on button "submit" at bounding box center [615, 314] width 16 height 16
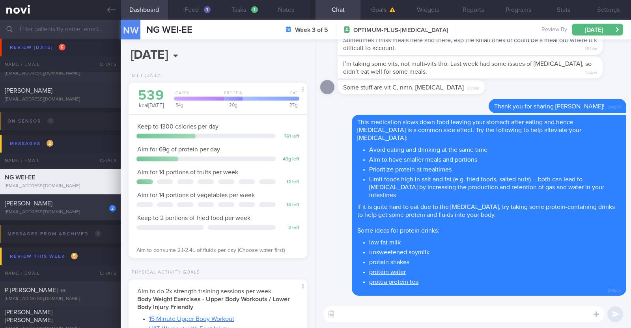
click at [71, 204] on div "[PERSON_NAME]" at bounding box center [59, 204] width 109 height 8
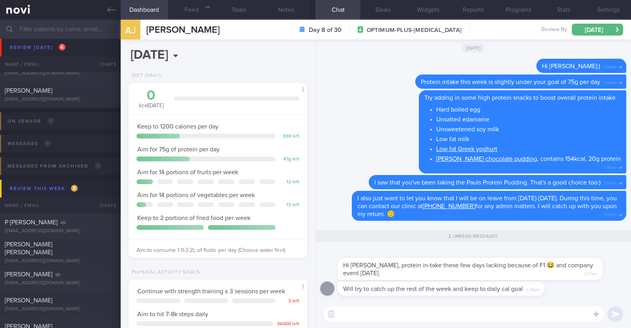
scroll to position [90, 157]
click at [438, 313] on textarea at bounding box center [463, 314] width 281 height 16
type textarea "Ah I see!"
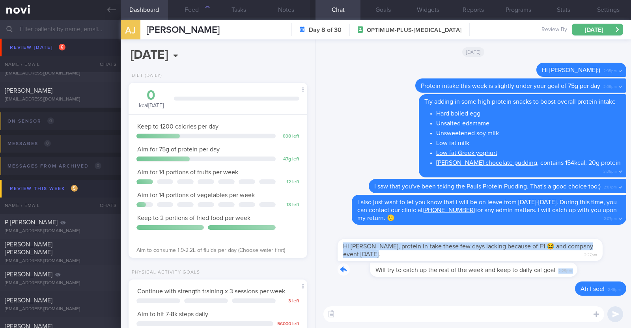
drag, startPoint x: 541, startPoint y: 267, endPoint x: 608, endPoint y: 259, distance: 67.1
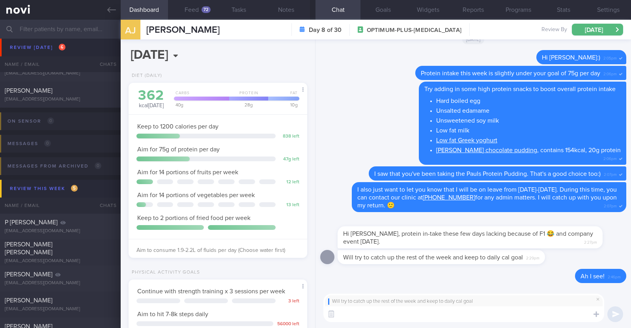
click at [355, 314] on textarea at bounding box center [463, 314] width 281 height 16
paste textarea "👍"
type textarea "👍👍👍\"
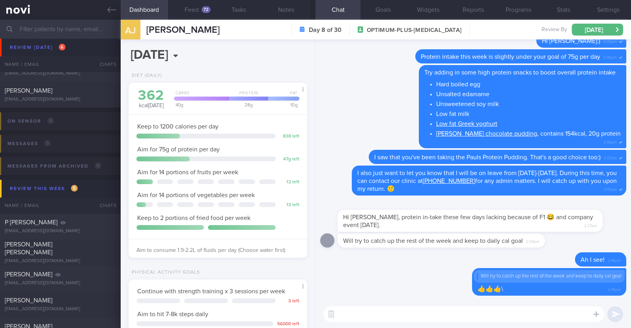
scroll to position [0, 0]
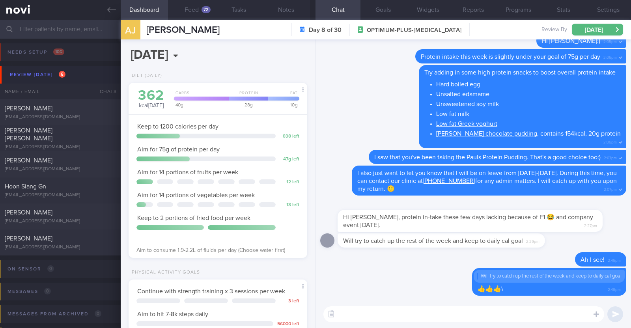
select select "9"
click at [115, 9] on icon at bounding box center [111, 10] width 9 height 9
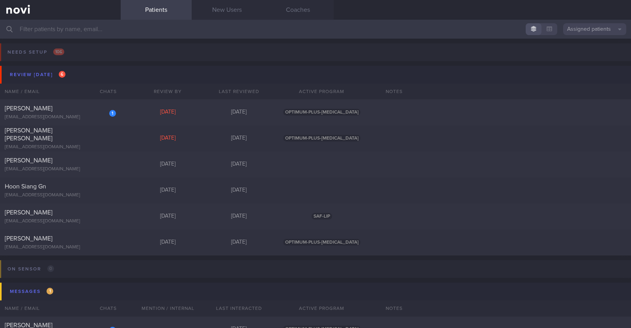
click at [129, 17] on link "Patients" at bounding box center [156, 10] width 71 height 20
click at [121, 28] on input "text" at bounding box center [315, 29] width 631 height 19
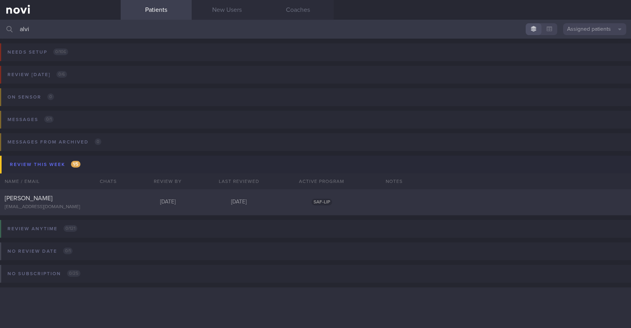
type input "[PERSON_NAME]"
drag, startPoint x: 57, startPoint y: 32, endPoint x: 0, endPoint y: 31, distance: 57.2
click at [0, 31] on input "[PERSON_NAME]" at bounding box center [315, 29] width 631 height 19
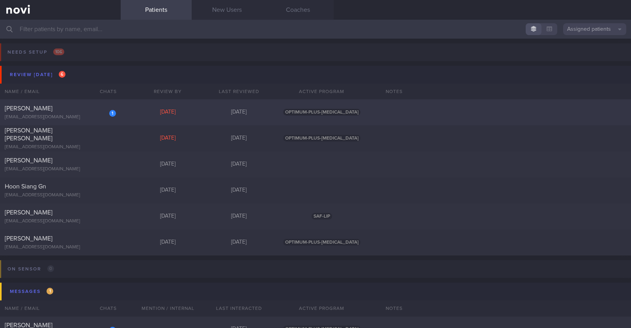
click at [52, 109] on span "[PERSON_NAME]" at bounding box center [29, 108] width 48 height 6
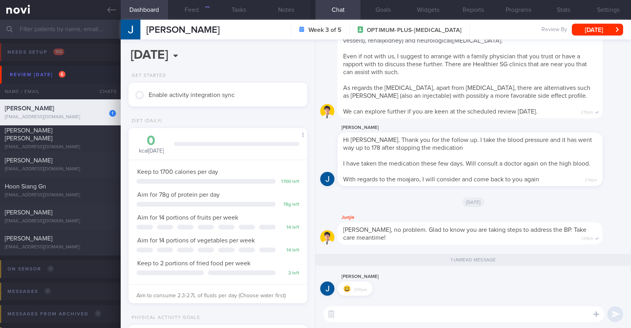
scroll to position [90, 157]
click at [106, 6] on link at bounding box center [60, 10] width 121 height 20
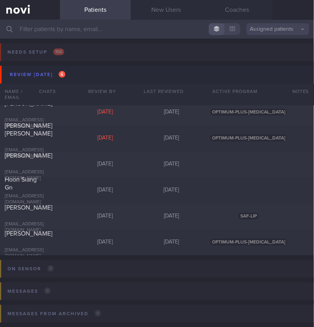
click at [71, 35] on input "text" at bounding box center [157, 29] width 314 height 19
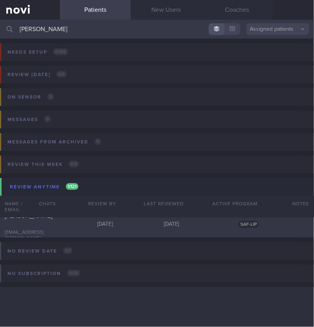
type input "[PERSON_NAME]"
click at [36, 230] on div "[EMAIL_ADDRESS][DOMAIN_NAME]" at bounding box center [30, 236] width 51 height 12
select select "9"
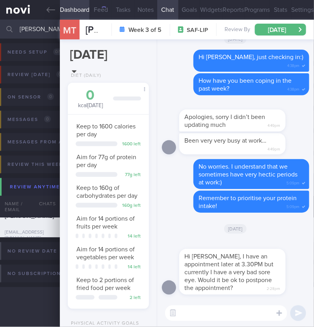
scroll to position [31, 62]
click at [189, 315] on textarea at bounding box center [226, 314] width 122 height 16
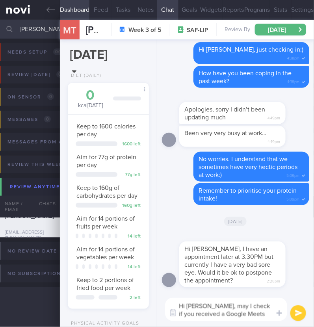
type textarea "Hi [PERSON_NAME], may I check if you received a Google Meets link?"
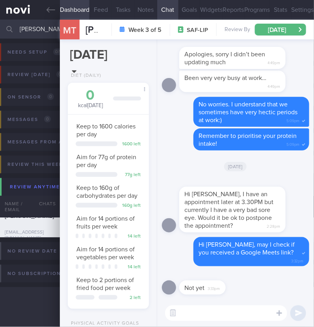
click at [221, 310] on textarea at bounding box center [226, 314] width 122 height 16
paste textarea "[DOMAIN_NAME][URL]"
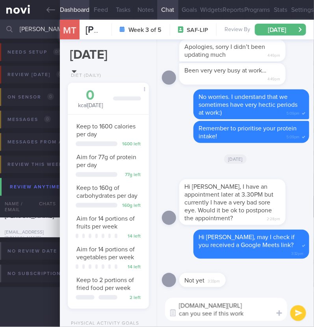
type textarea "[DOMAIN_NAME][URL] can you see if this works"
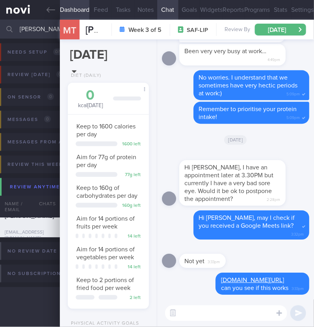
scroll to position [0, 0]
type textarea "so sorry for the delay"
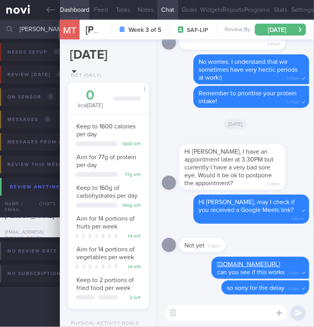
click at [212, 312] on textarea at bounding box center [226, 314] width 122 height 16
paste textarea "To join the video meeting, click this link: [URL][DOMAIN_NAME] Otherwise, to jo…"
type textarea "To join the video meeting, click this link: [URL][DOMAIN_NAME] Otherwise, to jo…"
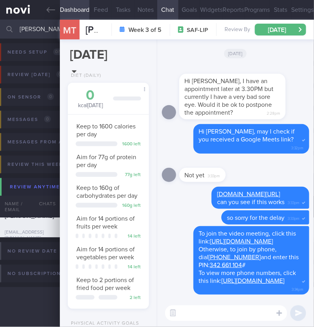
click at [200, 317] on textarea at bounding box center [226, 314] width 122 height 16
type textarea "Are you able to join?"
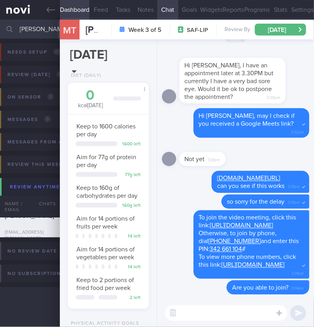
click at [206, 310] on textarea at bounding box center [226, 314] width 122 height 16
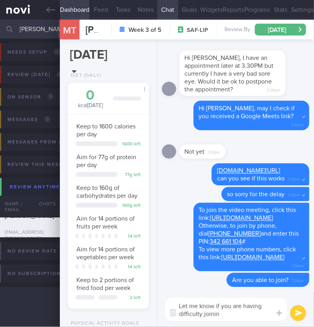
type textarea "Let me know if you are having difficulty joining"
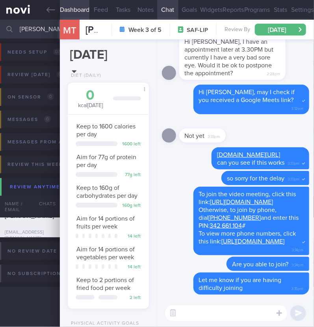
click at [211, 309] on textarea at bounding box center [226, 314] width 122 height 16
type textarea "l'll see if I'm able to troubleshoot"
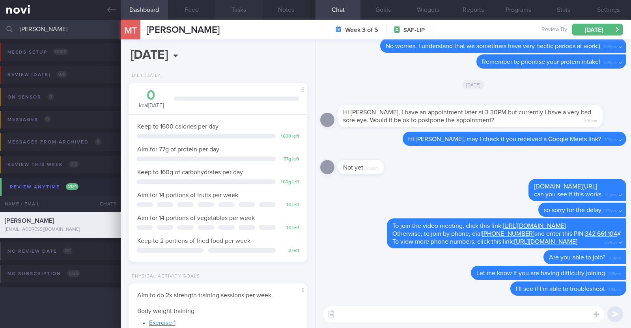
scroll to position [80, 160]
click at [450, 315] on textarea at bounding box center [463, 314] width 281 height 16
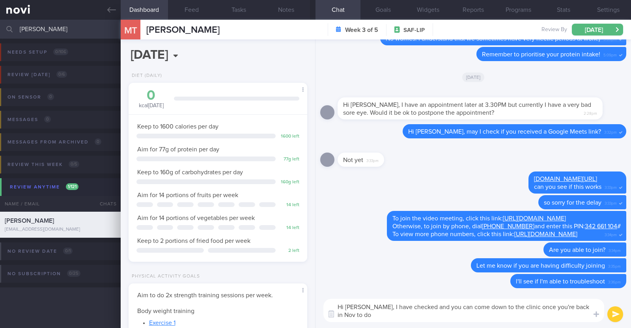
scroll to position [0, 0]
paste textarea "😀"
type textarea "Hi [PERSON_NAME], I have checked and you can come down to the clinic once you'r…"
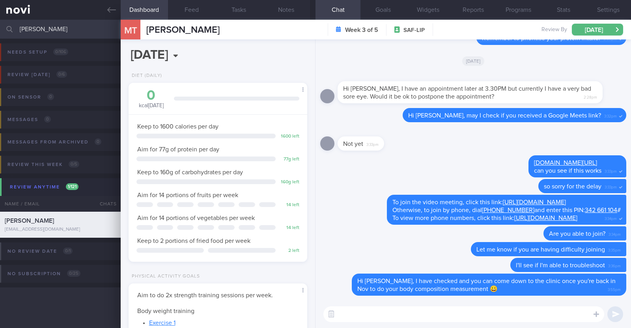
drag, startPoint x: 58, startPoint y: 30, endPoint x: 0, endPoint y: 22, distance: 59.0
click at [0, 22] on input "[PERSON_NAME]" at bounding box center [315, 29] width 631 height 19
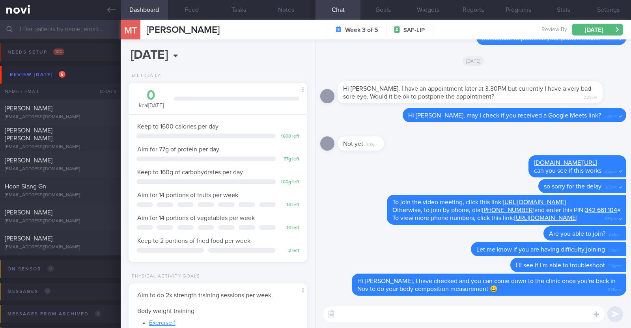
click at [280, 64] on div "[DATE], 8 Oct Diet (Daily) 0 kcal [DATE] Carbs Protein Fat 0 g 0 g 0 g Keep to …" at bounding box center [218, 183] width 195 height 289
click at [73, 28] on input "text" at bounding box center [315, 29] width 631 height 19
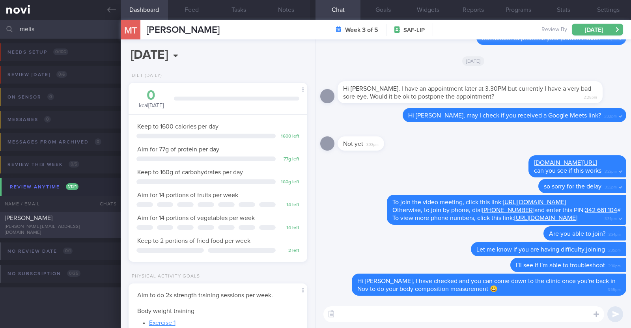
type input "melis"
click at [25, 221] on span "[PERSON_NAME]" at bounding box center [29, 218] width 48 height 6
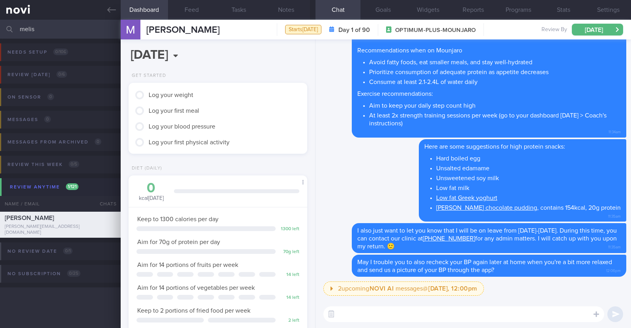
drag, startPoint x: 45, startPoint y: 28, endPoint x: 0, endPoint y: 22, distance: 45.8
click at [0, 22] on div "melis Assigned patients Assigned patients All active patients Archived patients" at bounding box center [315, 29] width 631 height 19
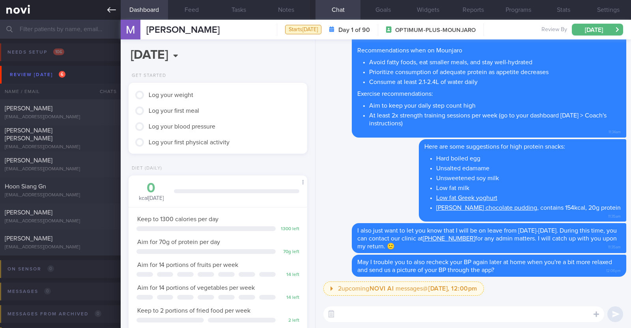
click at [114, 13] on icon at bounding box center [111, 10] width 9 height 9
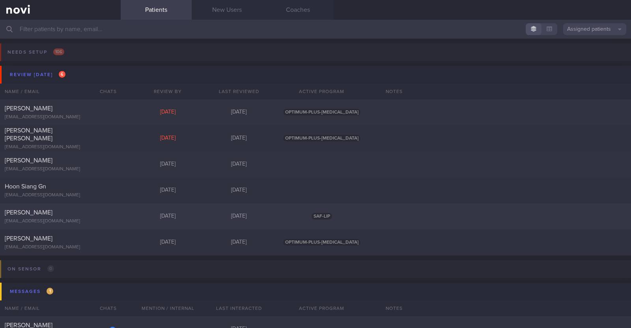
click at [62, 219] on div "[EMAIL_ADDRESS][DOMAIN_NAME]" at bounding box center [60, 221] width 111 height 6
select select "9"
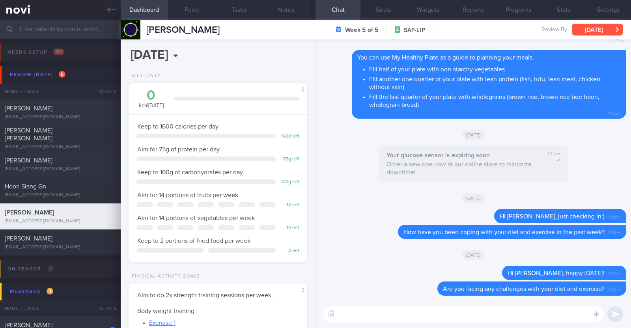
scroll to position [80, 160]
click at [605, 30] on button "[DATE]" at bounding box center [597, 30] width 51 height 12
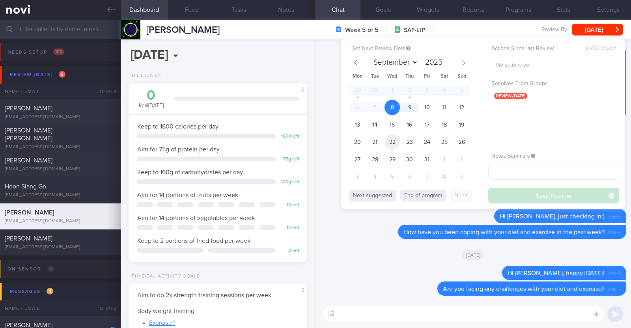
click at [398, 141] on span "22" at bounding box center [392, 141] width 15 height 15
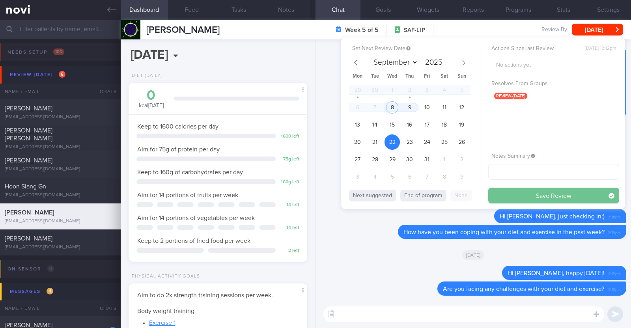
click at [519, 194] on button "Save Review" at bounding box center [553, 196] width 131 height 16
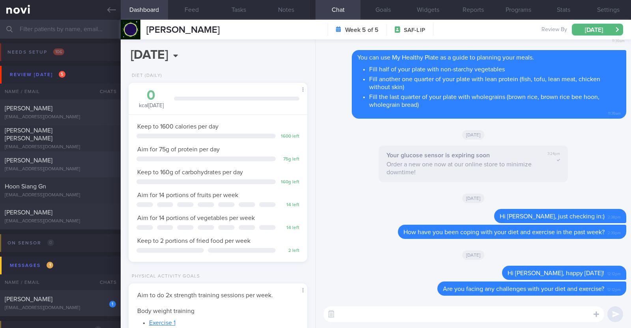
scroll to position [49, 0]
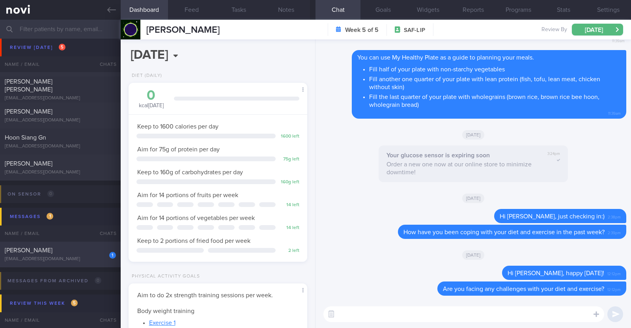
click at [64, 248] on div "[PERSON_NAME]" at bounding box center [59, 251] width 109 height 8
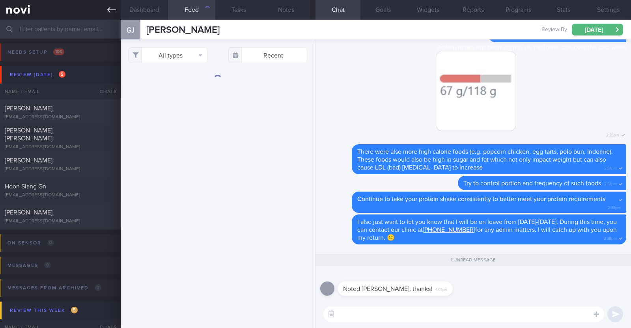
click at [116, 9] on icon at bounding box center [111, 10] width 9 height 9
click at [109, 10] on icon at bounding box center [111, 10] width 9 height 6
